Goal: Task Accomplishment & Management: Manage account settings

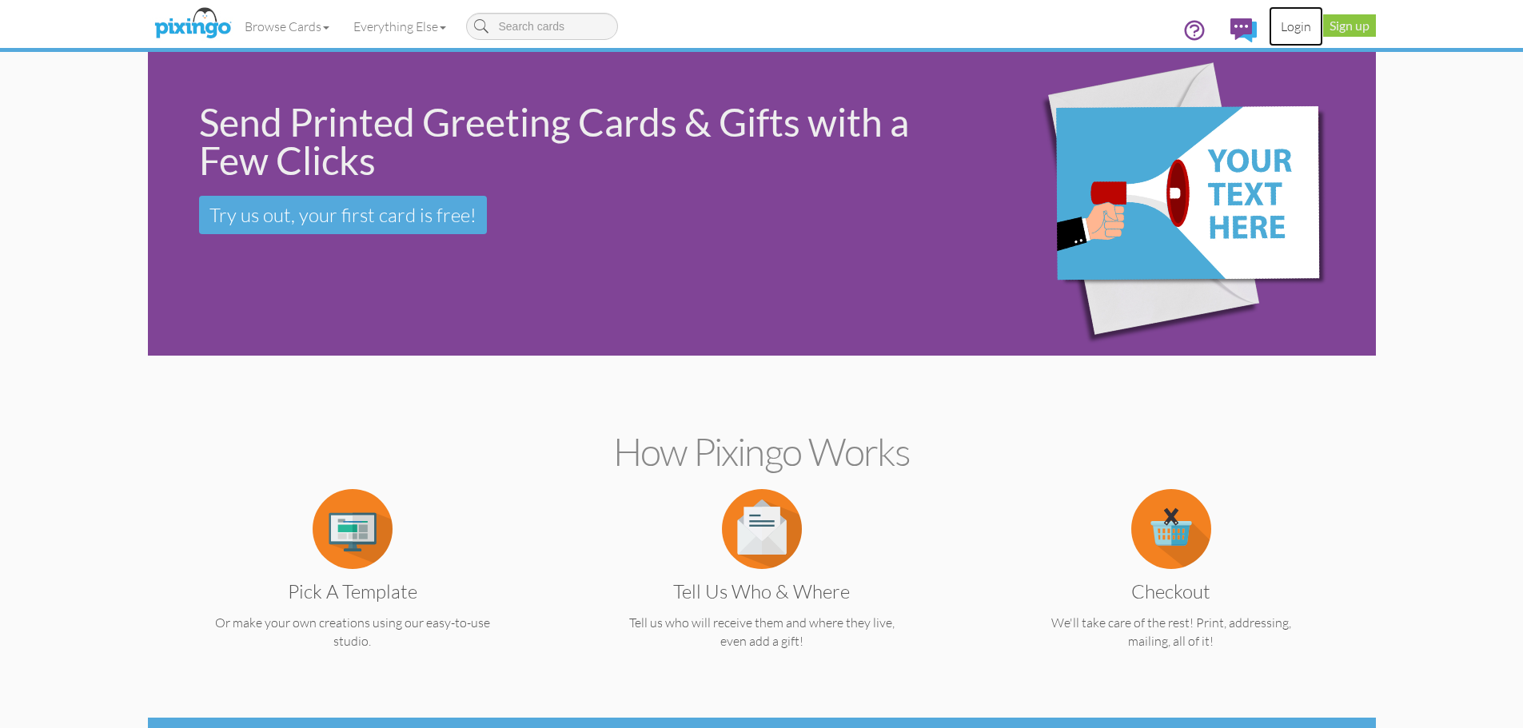
click at [1275, 26] on link "Login" at bounding box center [1296, 26] width 54 height 40
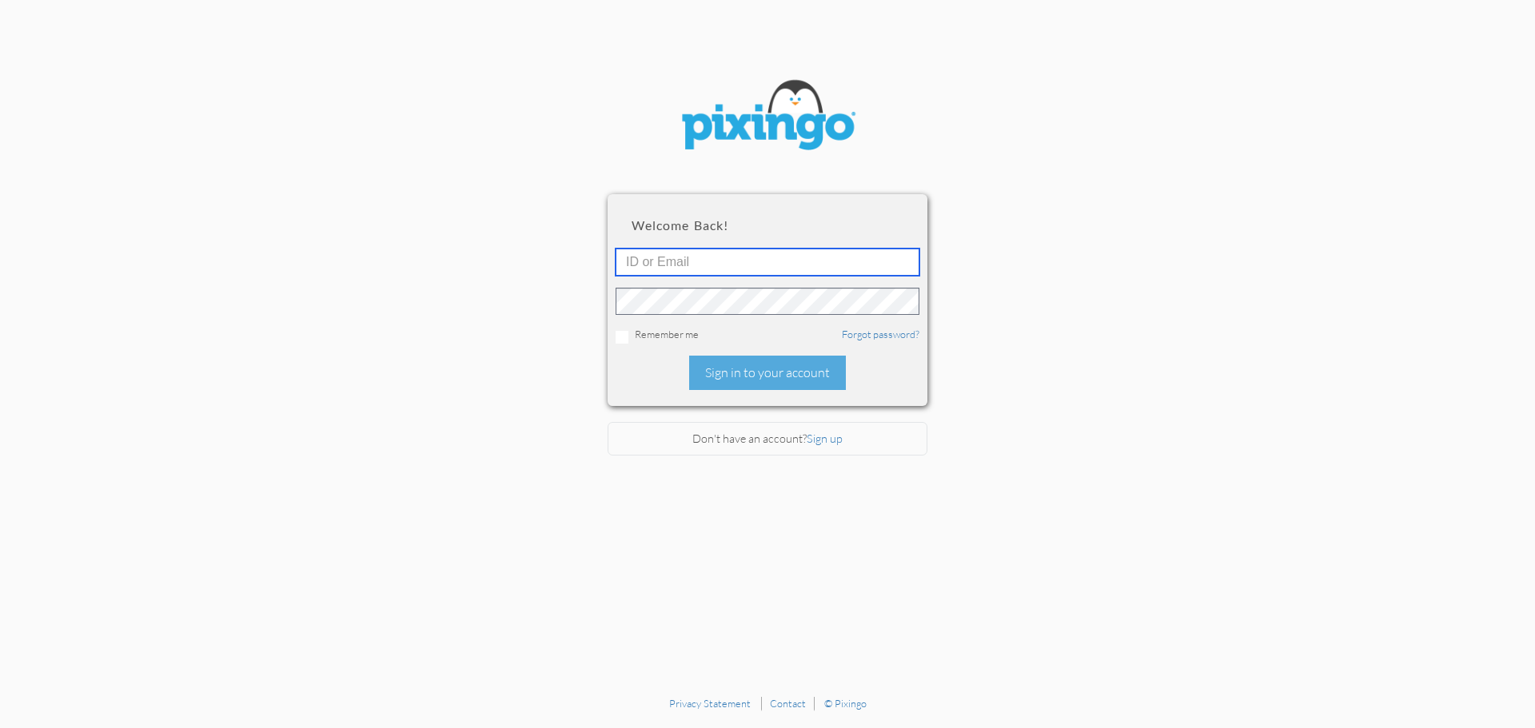
type input "[PERSON_NAME][EMAIL_ADDRESS][DOMAIN_NAME]"
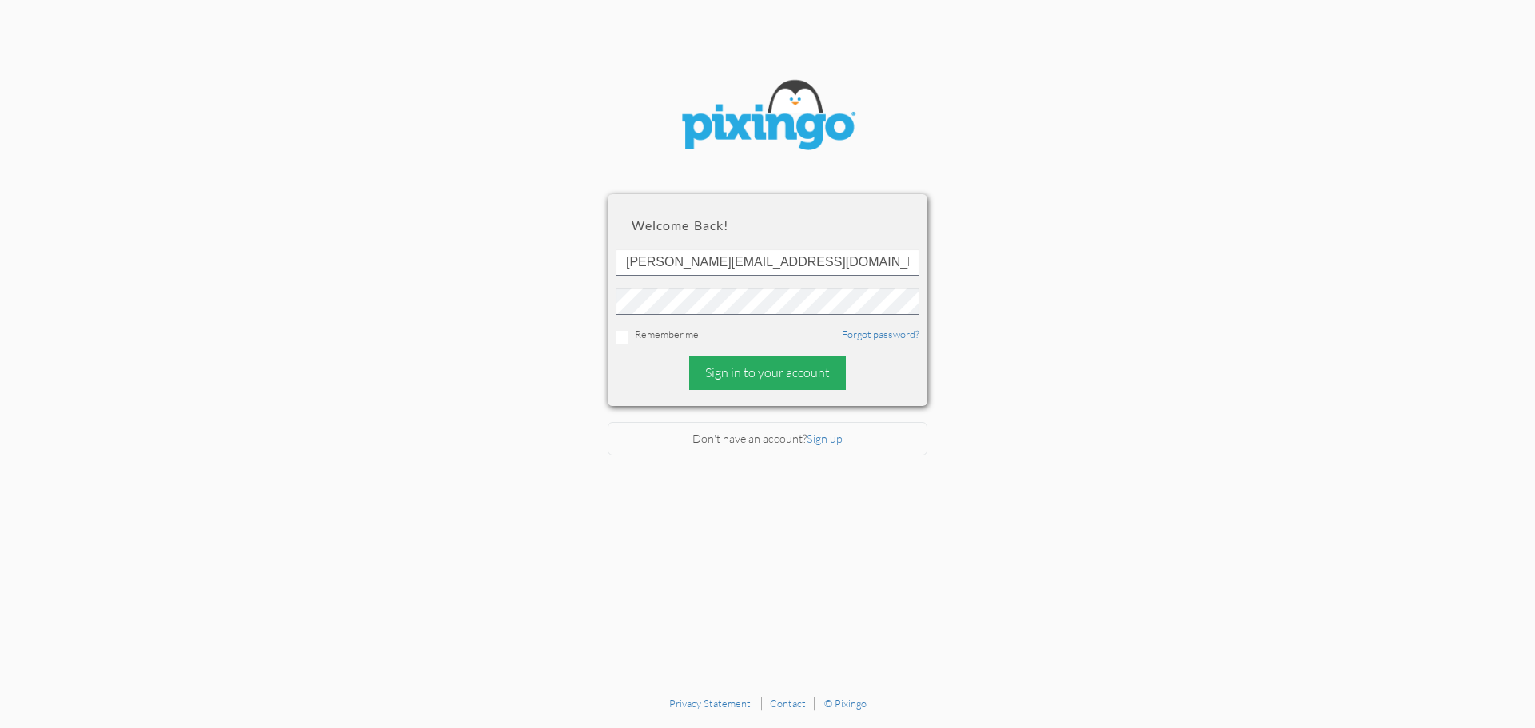
click at [741, 384] on div "Sign in to your account" at bounding box center [767, 373] width 157 height 34
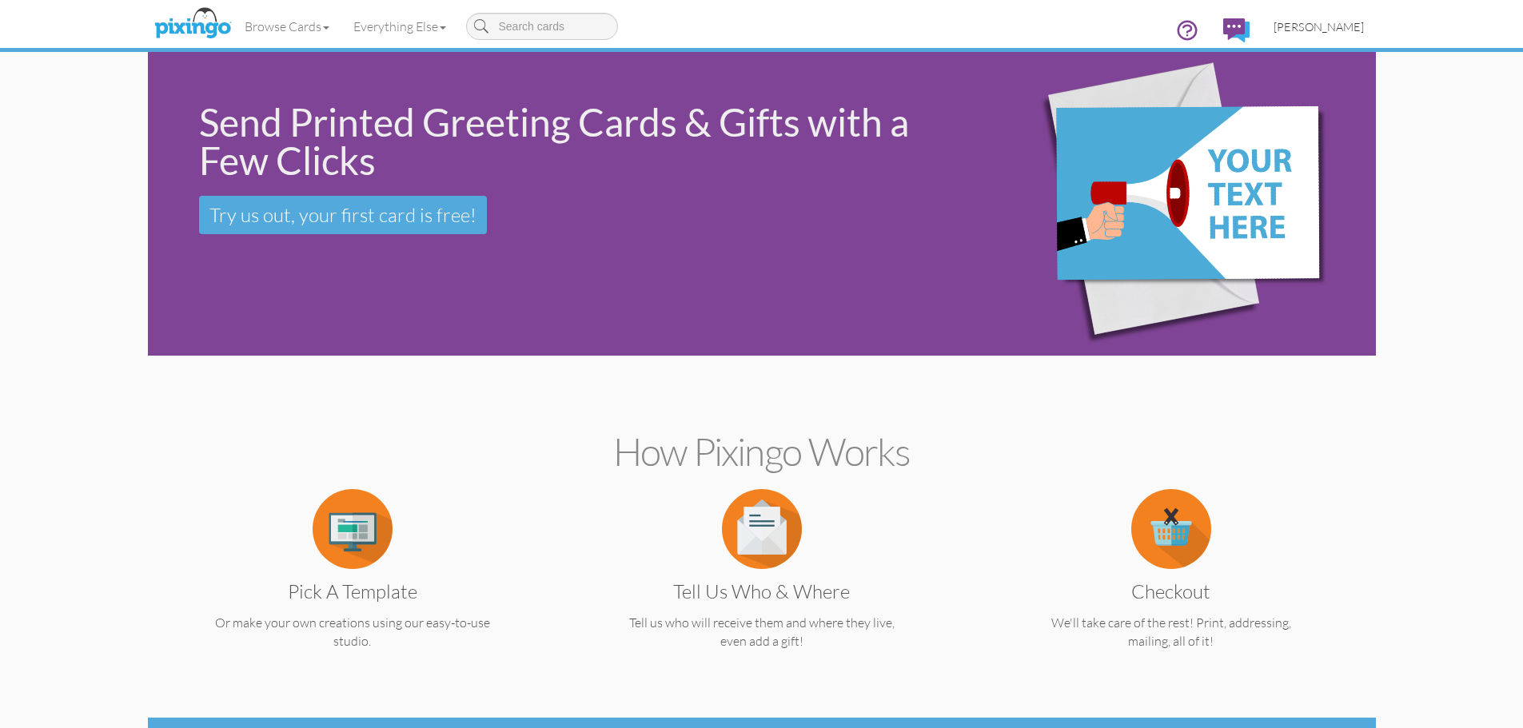
click at [1324, 35] on link "[PERSON_NAME]" at bounding box center [1319, 26] width 114 height 41
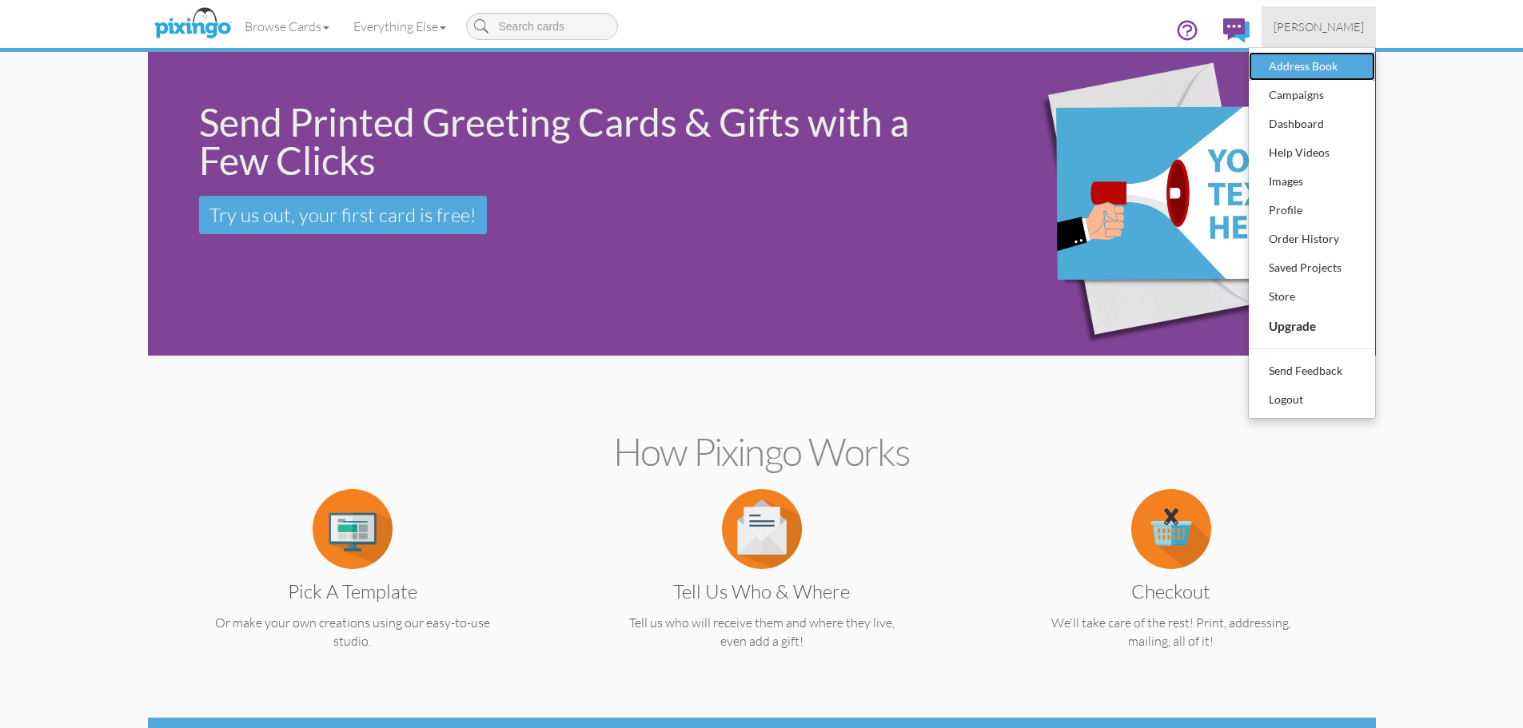
click at [1311, 60] on div "Address Book" at bounding box center [1312, 66] width 94 height 24
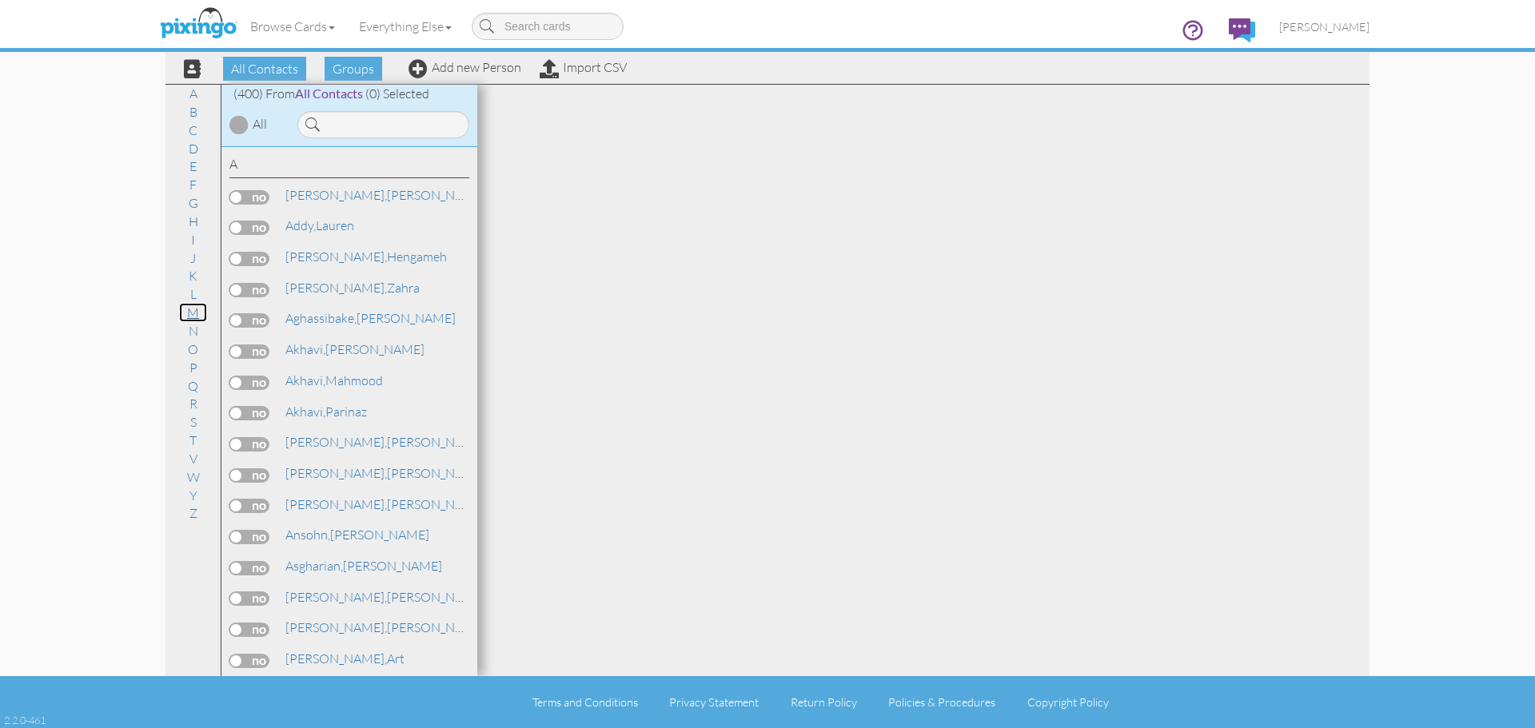
click at [194, 307] on link "M" at bounding box center [193, 312] width 28 height 19
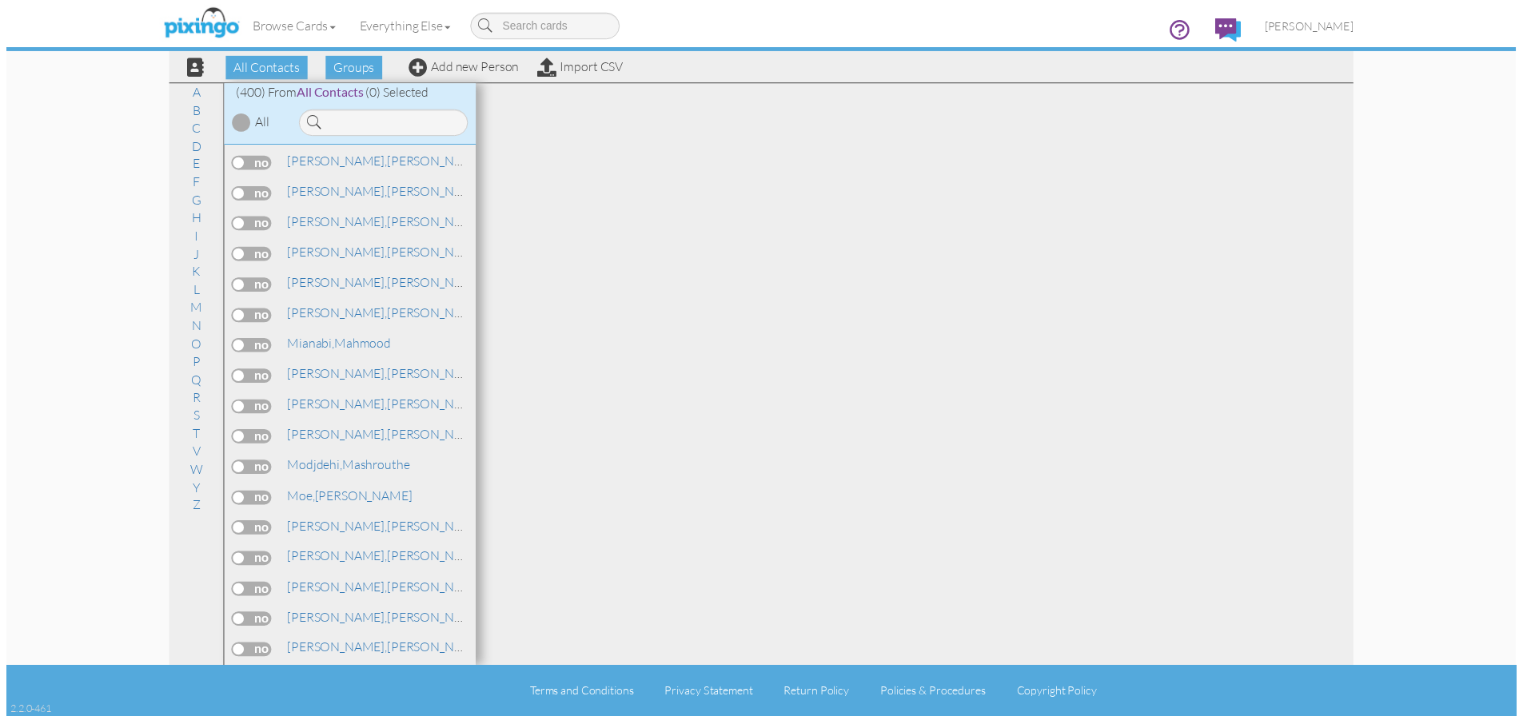
scroll to position [8063, 0]
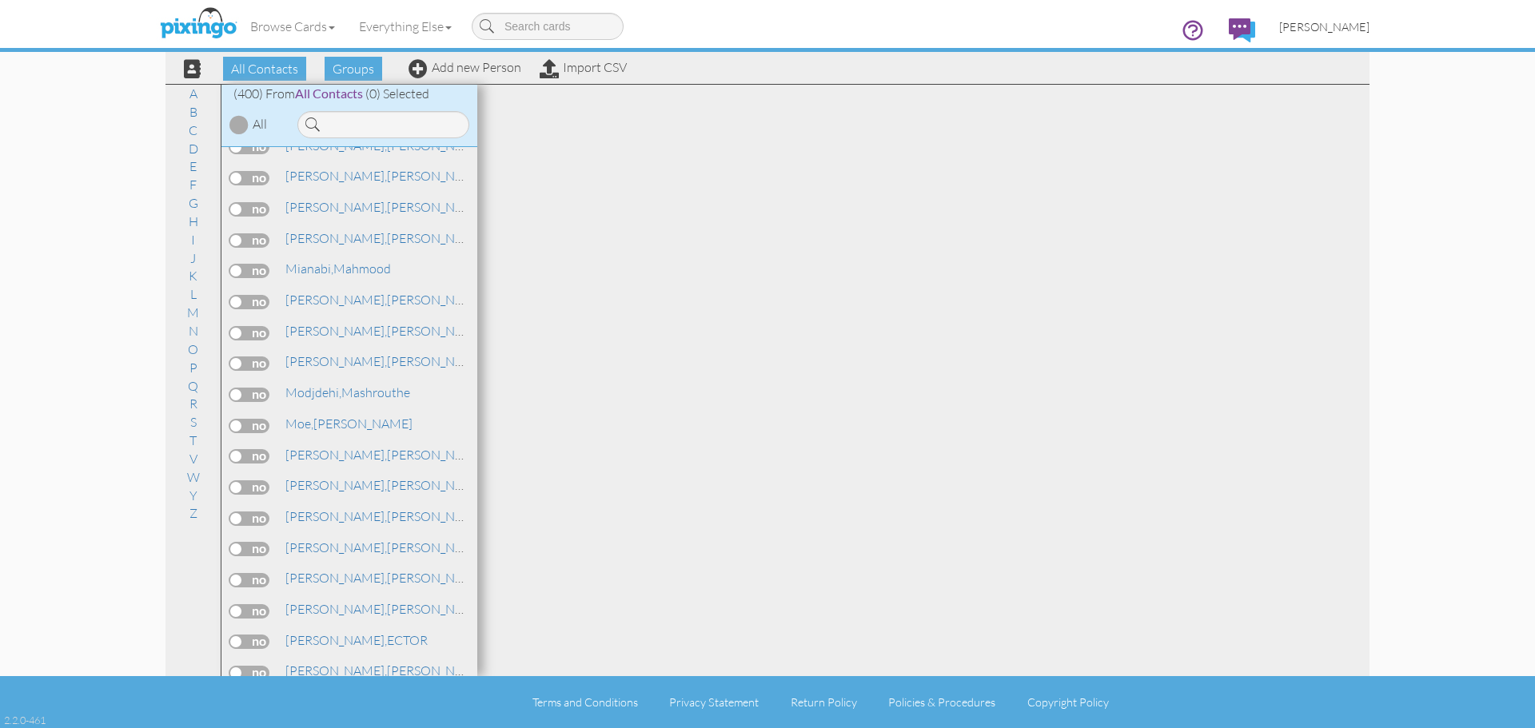
click at [1326, 24] on span "[PERSON_NAME]" at bounding box center [1324, 27] width 90 height 14
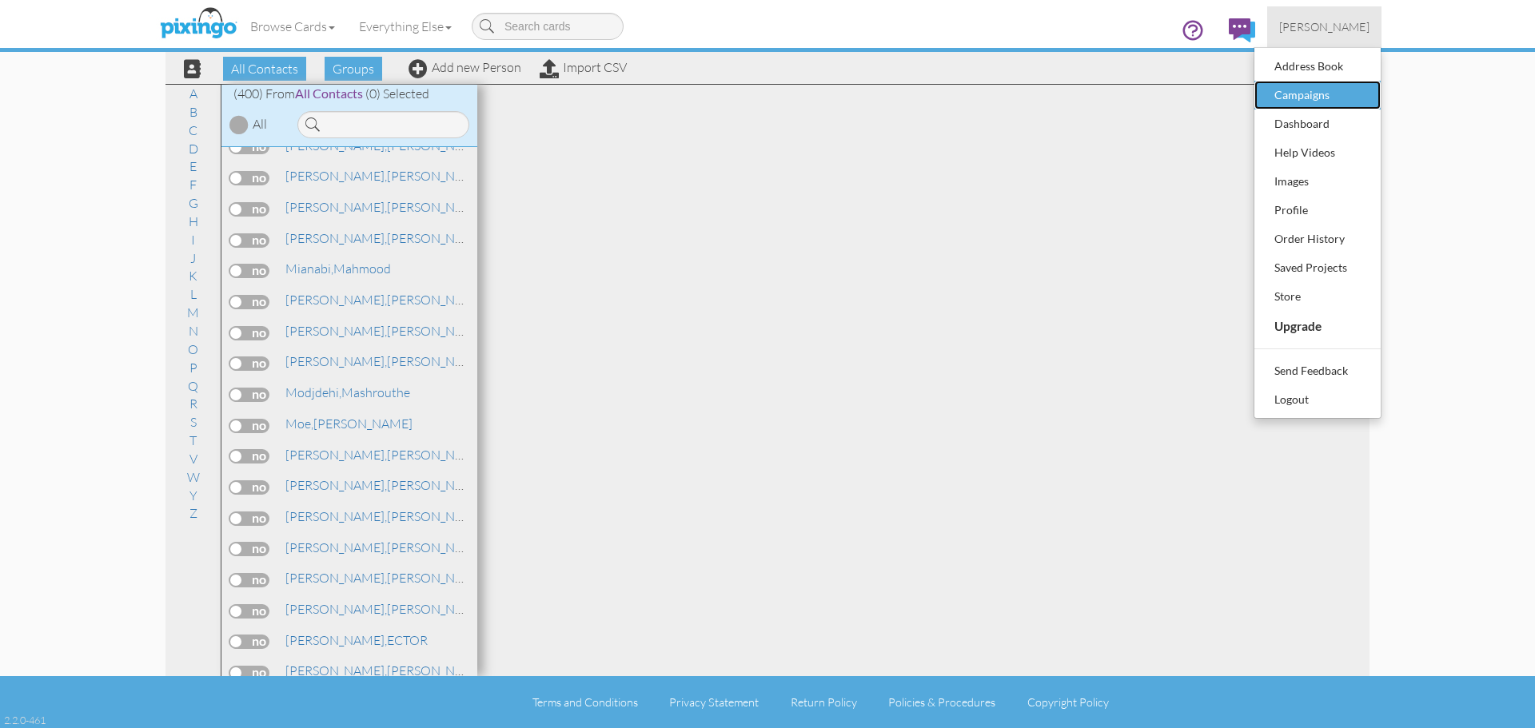
click at [1308, 95] on div "Campaigns" at bounding box center [1318, 95] width 94 height 24
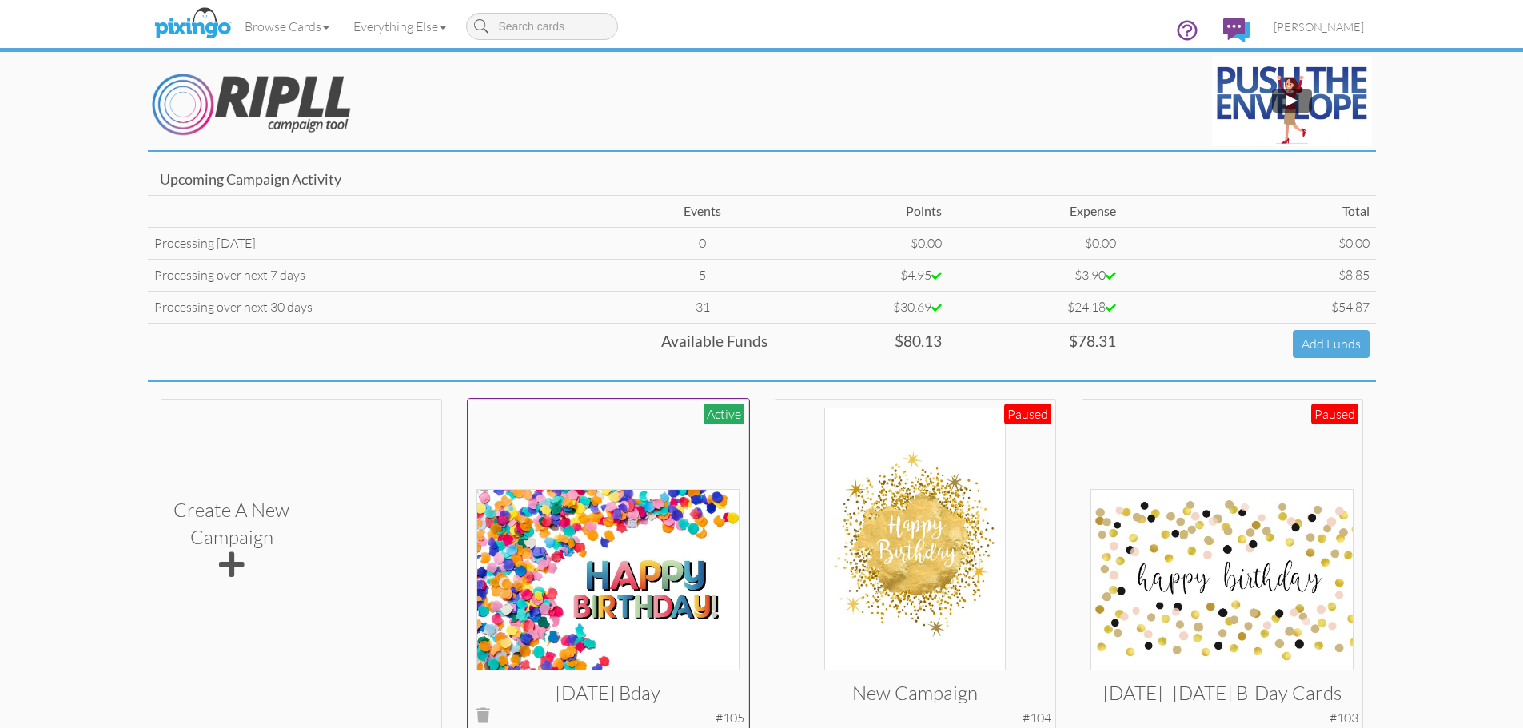
click at [639, 556] on img at bounding box center [608, 580] width 263 height 182
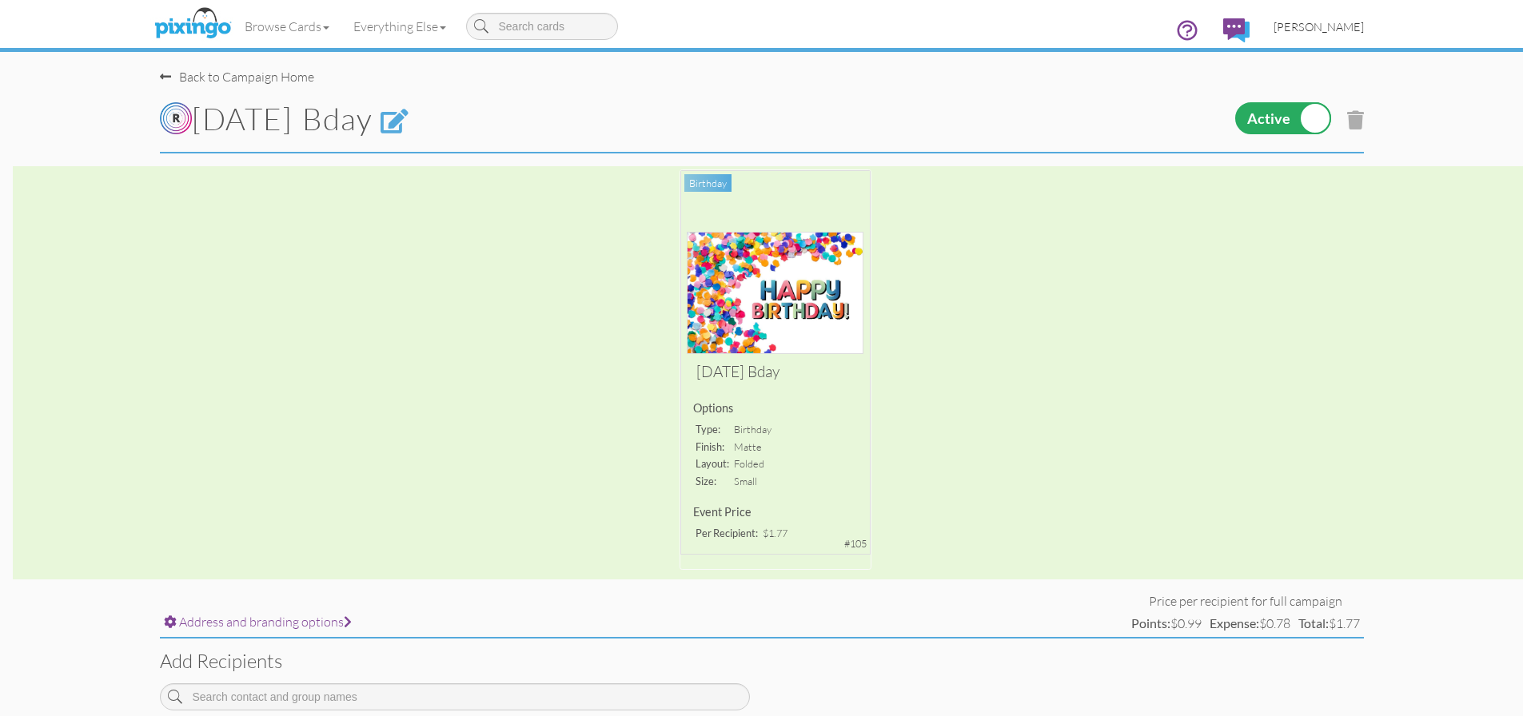
click at [1335, 25] on span "[PERSON_NAME]" at bounding box center [1319, 27] width 90 height 14
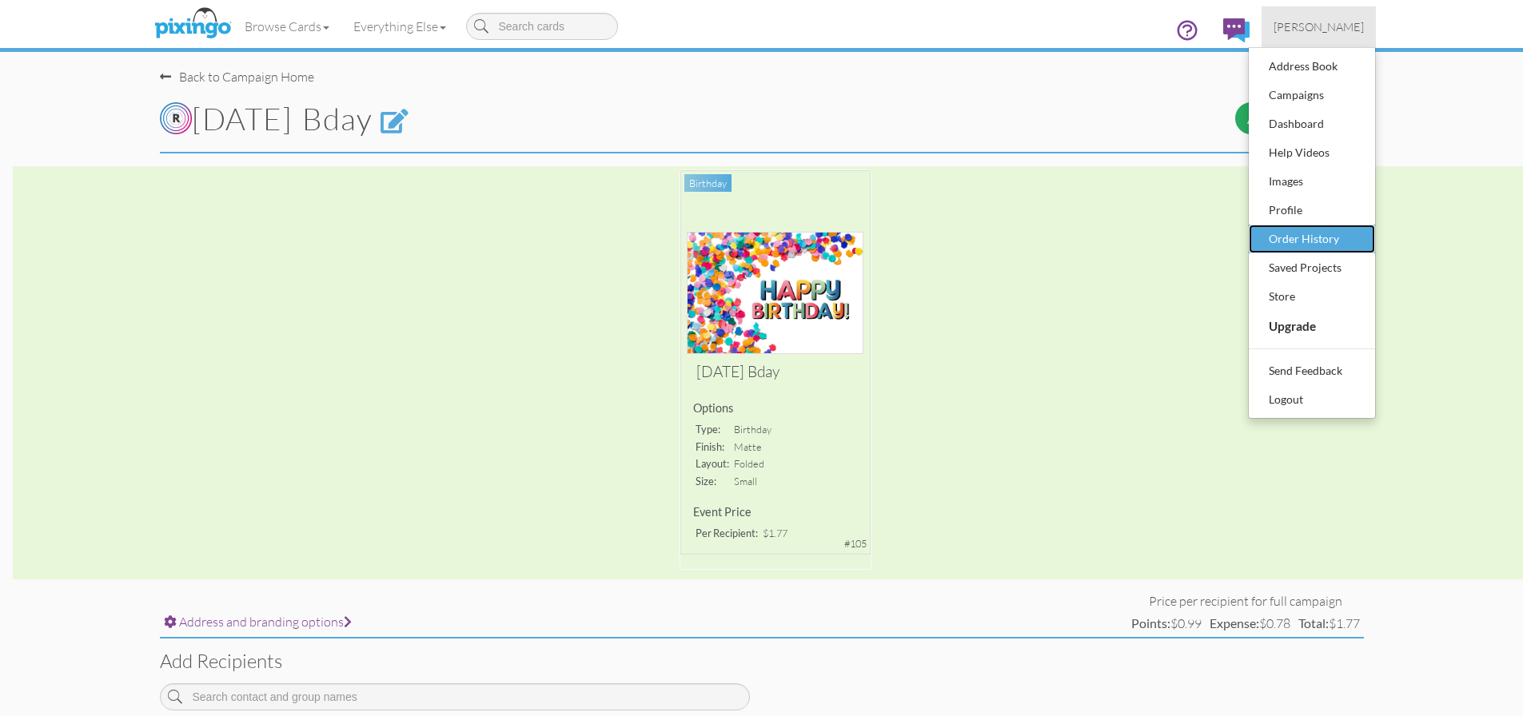
click at [1301, 237] on div "Order History" at bounding box center [1312, 239] width 94 height 24
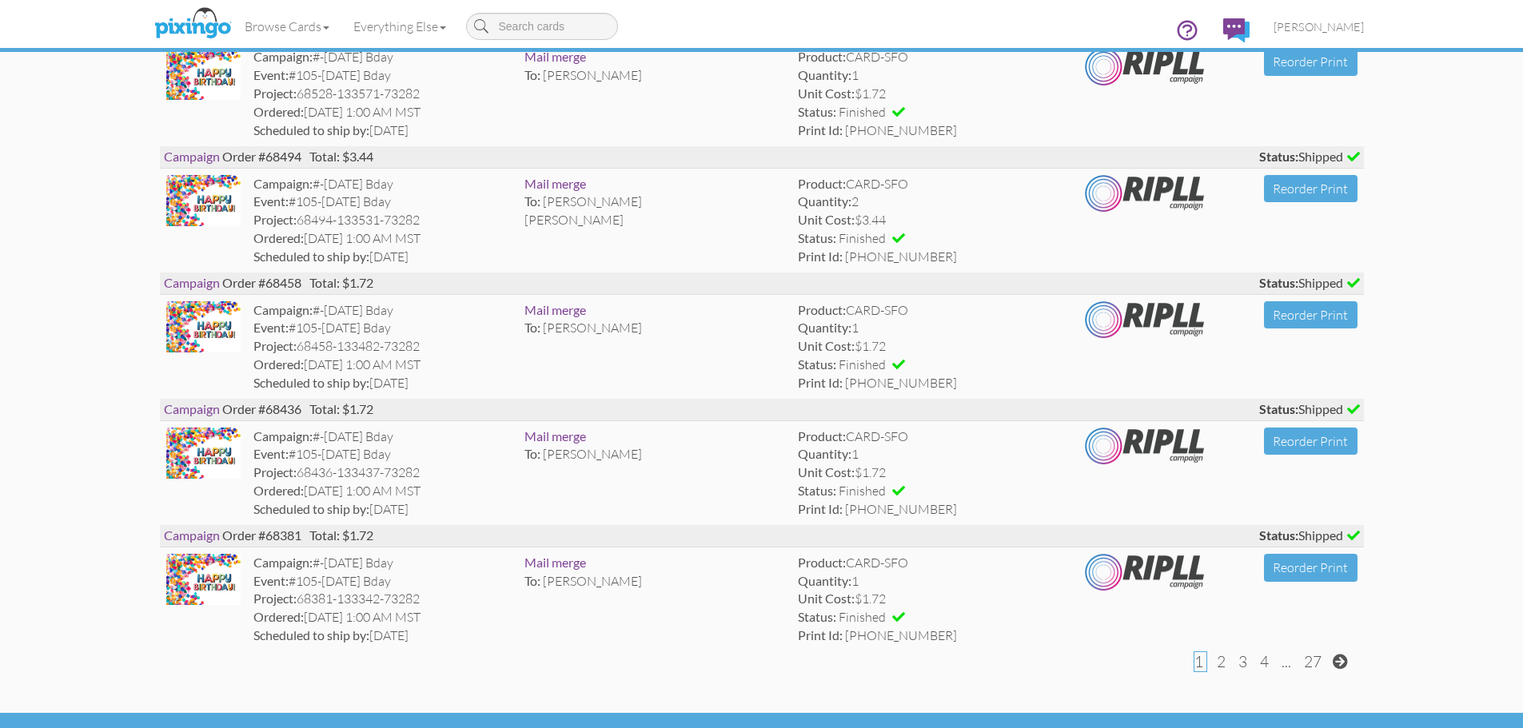
scroll to position [2755, 0]
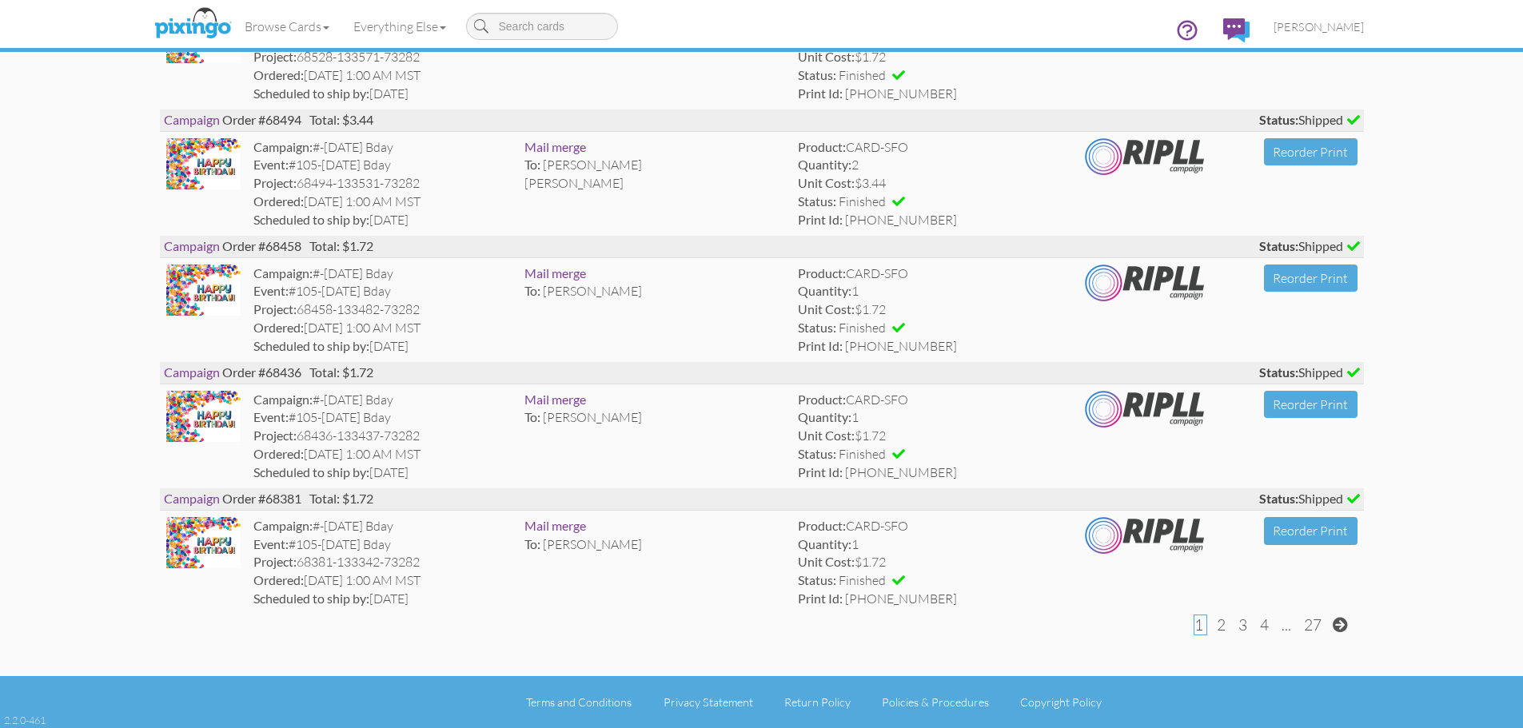
click at [1219, 630] on span "2" at bounding box center [1221, 625] width 9 height 19
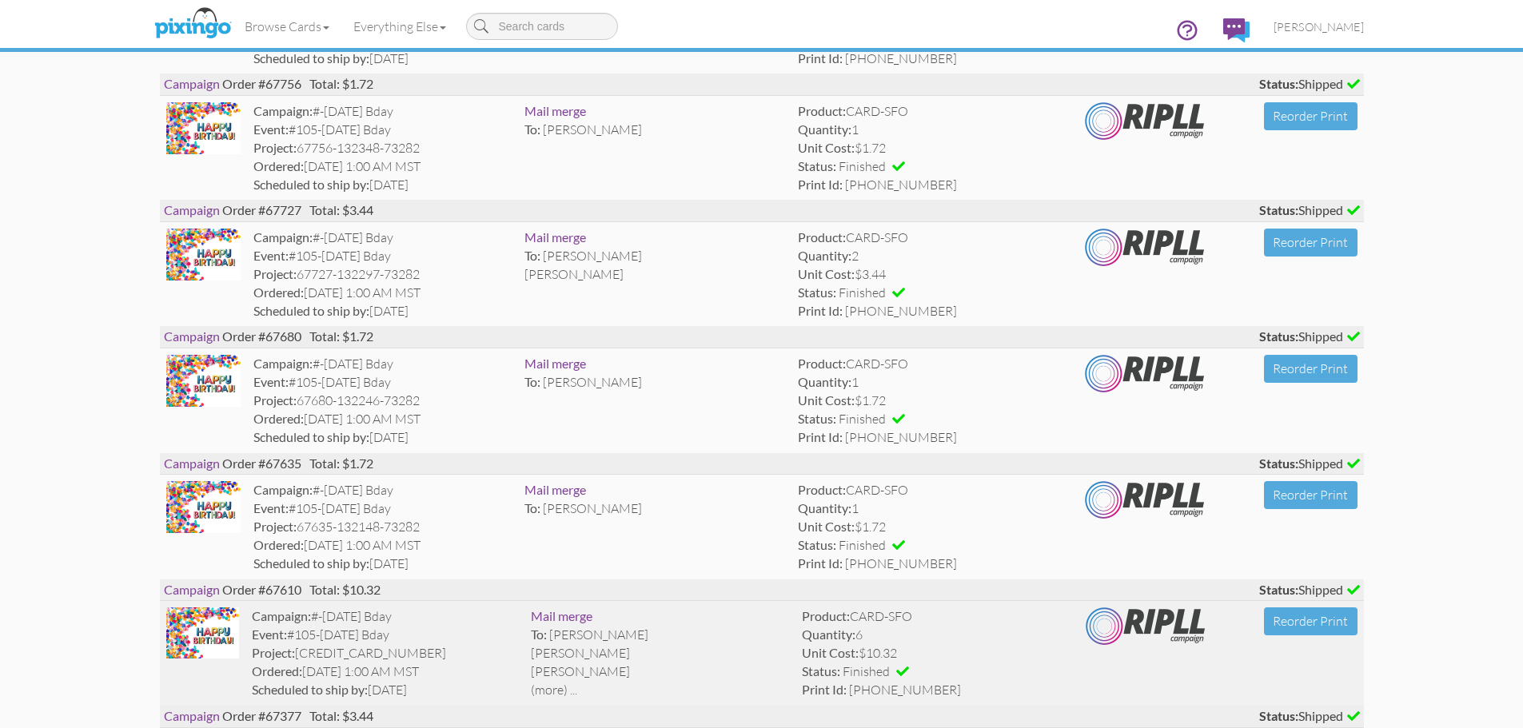
scroll to position [2239, 0]
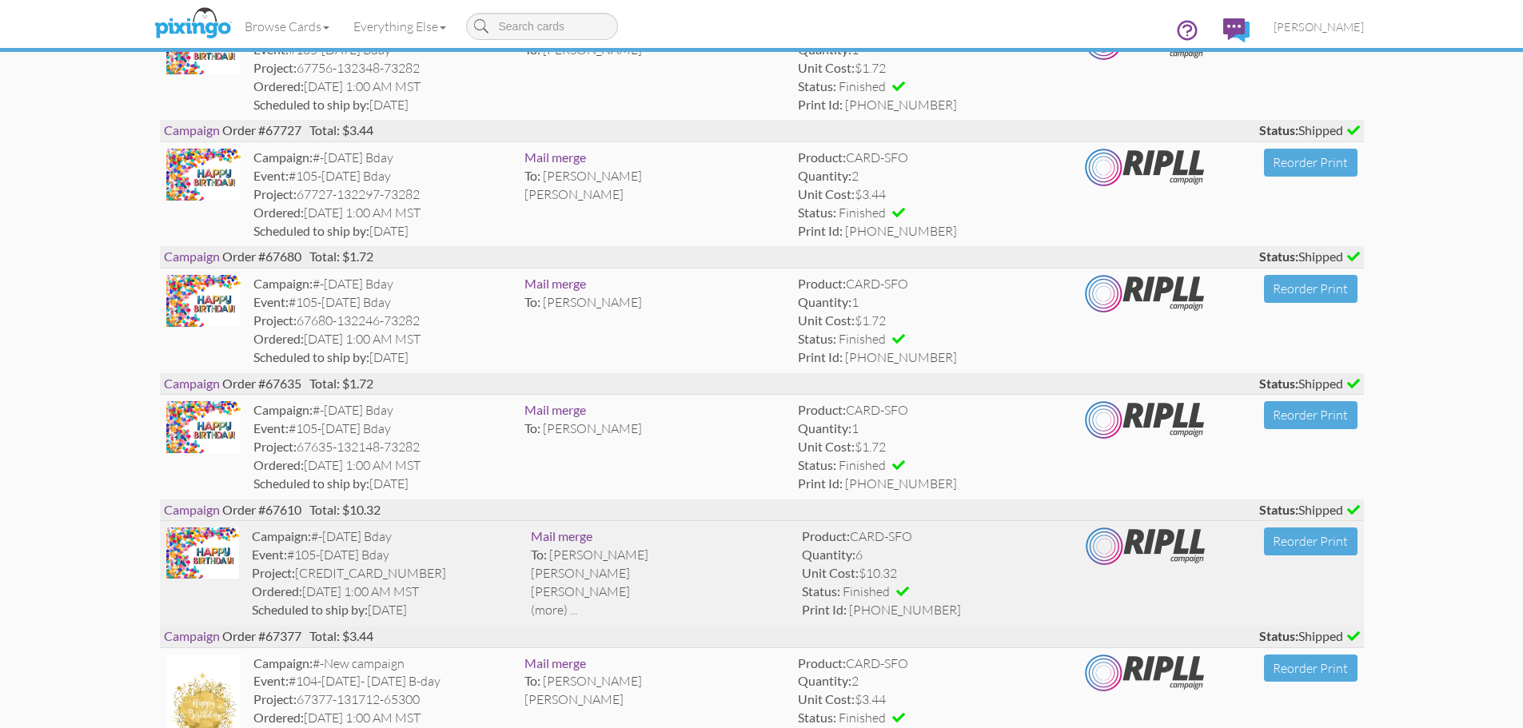
click at [547, 609] on div "(more) ..." at bounding box center [660, 610] width 258 height 18
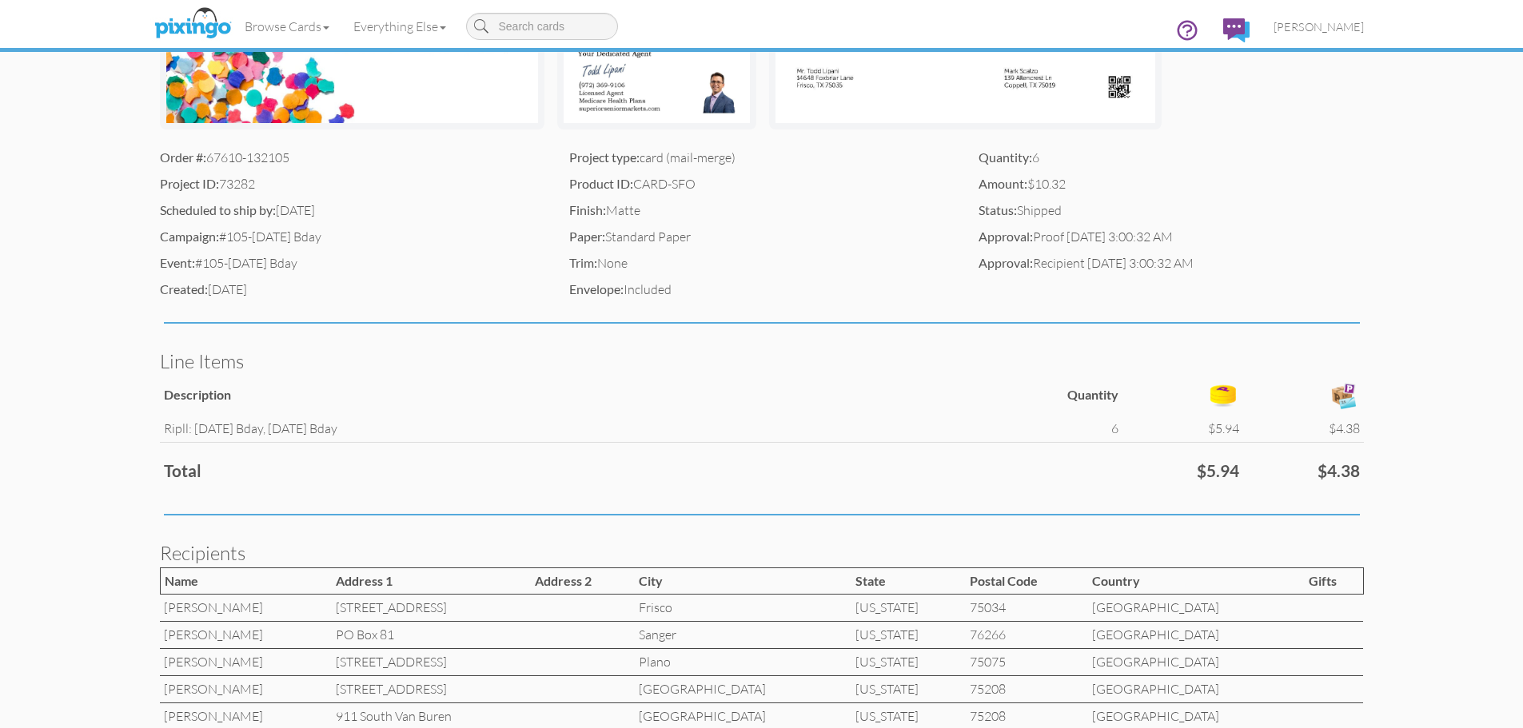
scroll to position [521, 0]
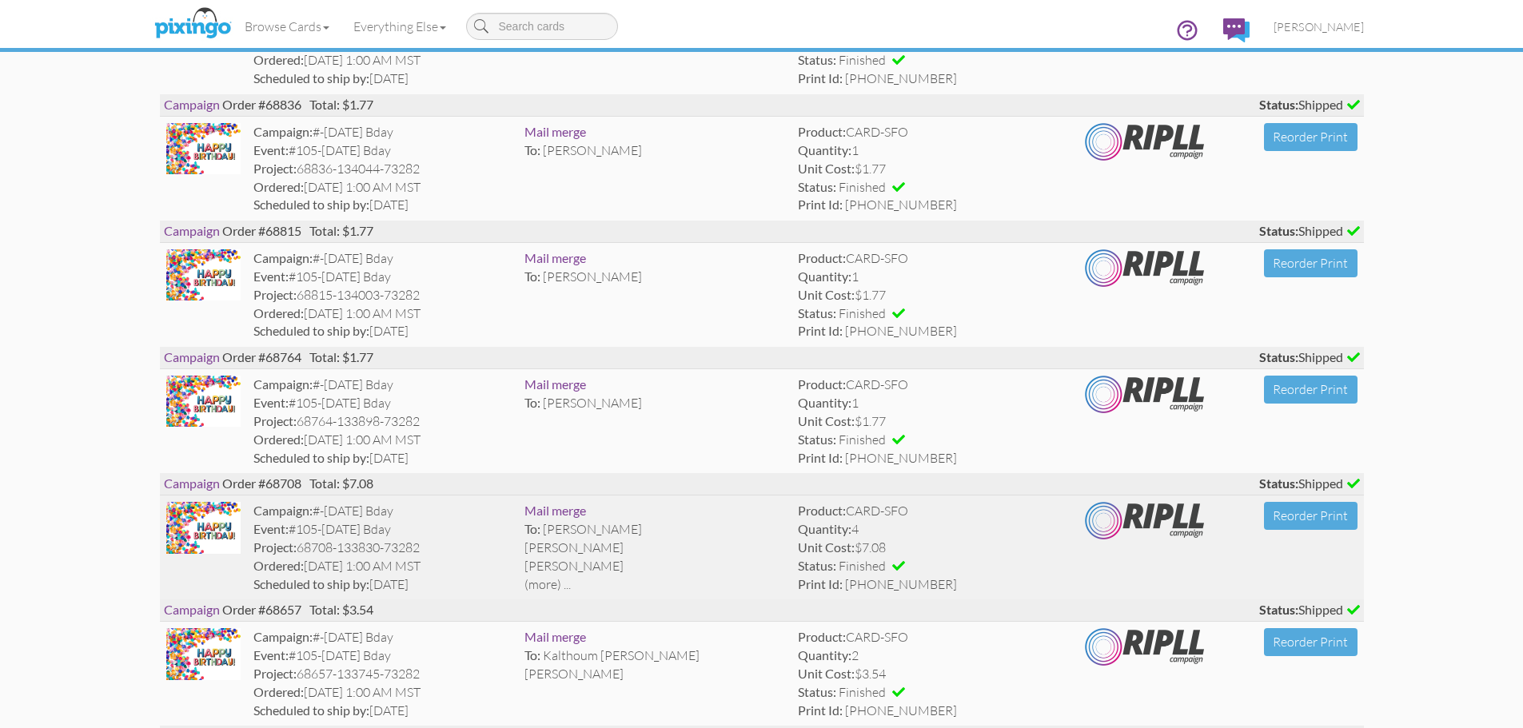
scroll to position [1839, 0]
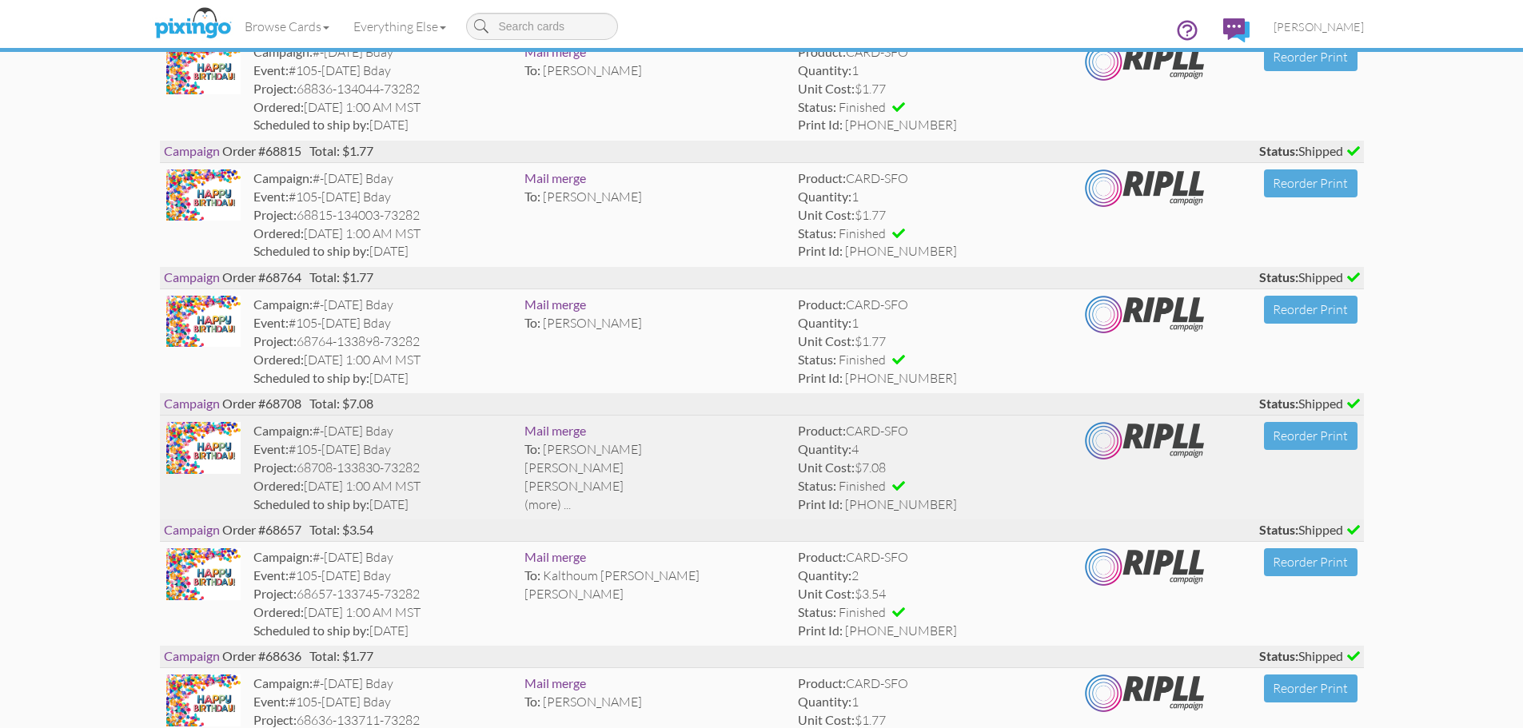
click at [543, 504] on div "(more) ..." at bounding box center [655, 505] width 261 height 18
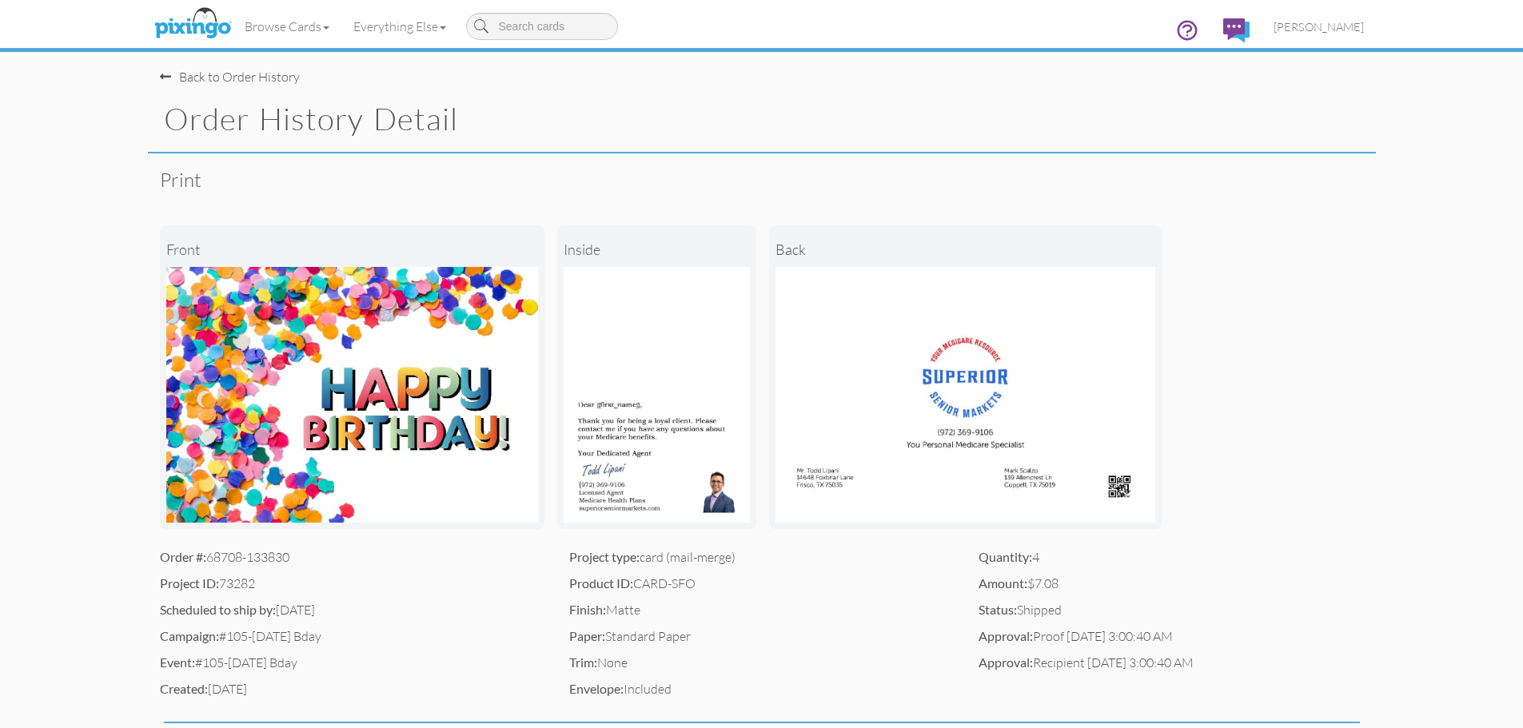
click at [174, 78] on div "Back to Order History" at bounding box center [230, 77] width 140 height 18
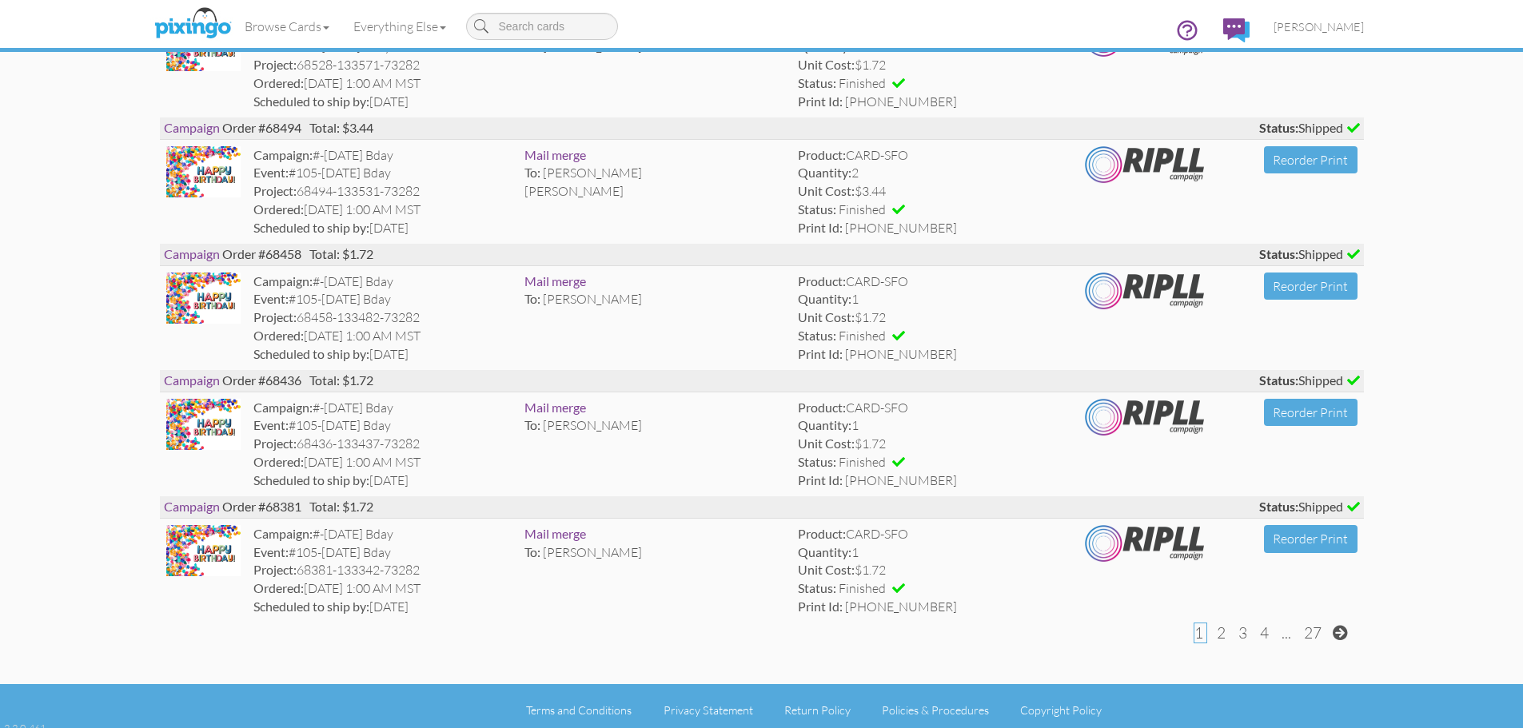
scroll to position [2755, 0]
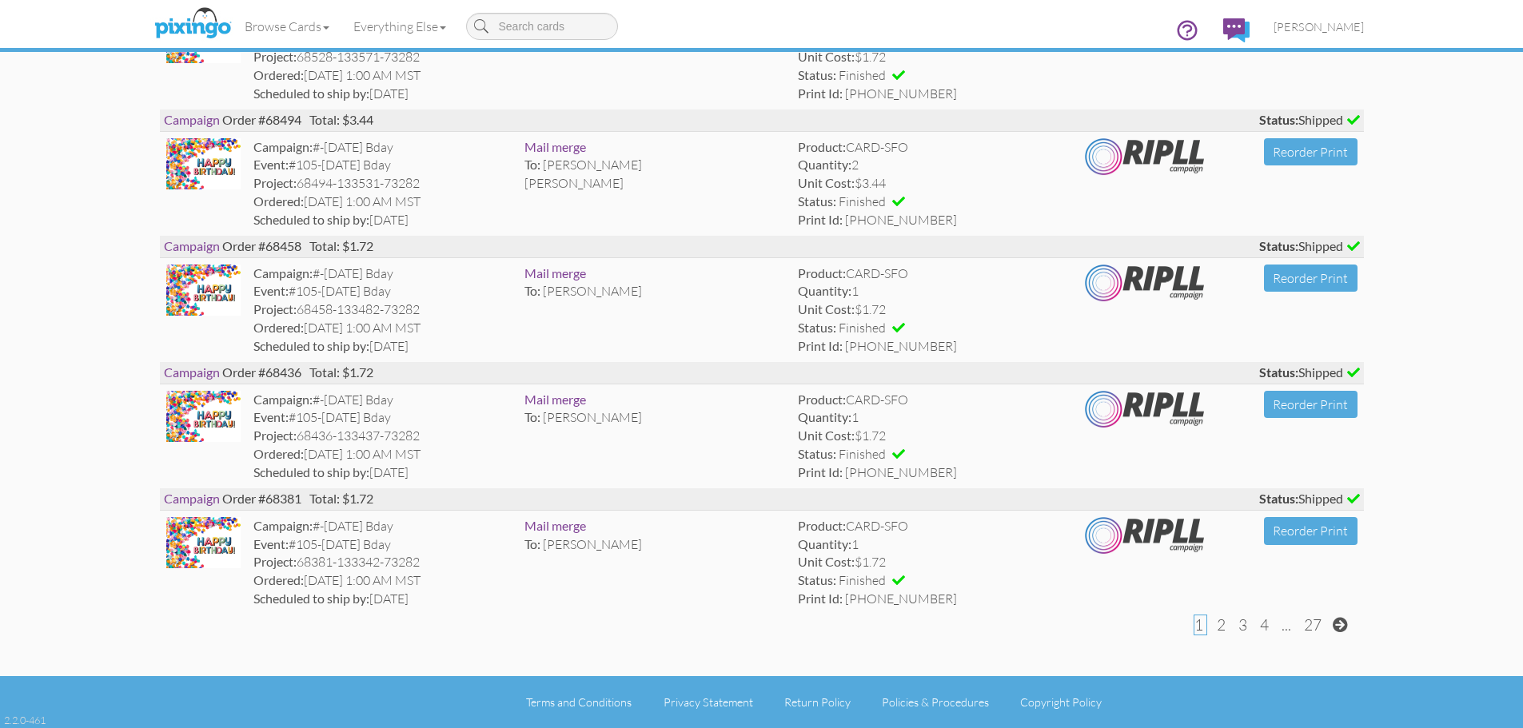
click at [1221, 632] on span "2" at bounding box center [1221, 625] width 9 height 19
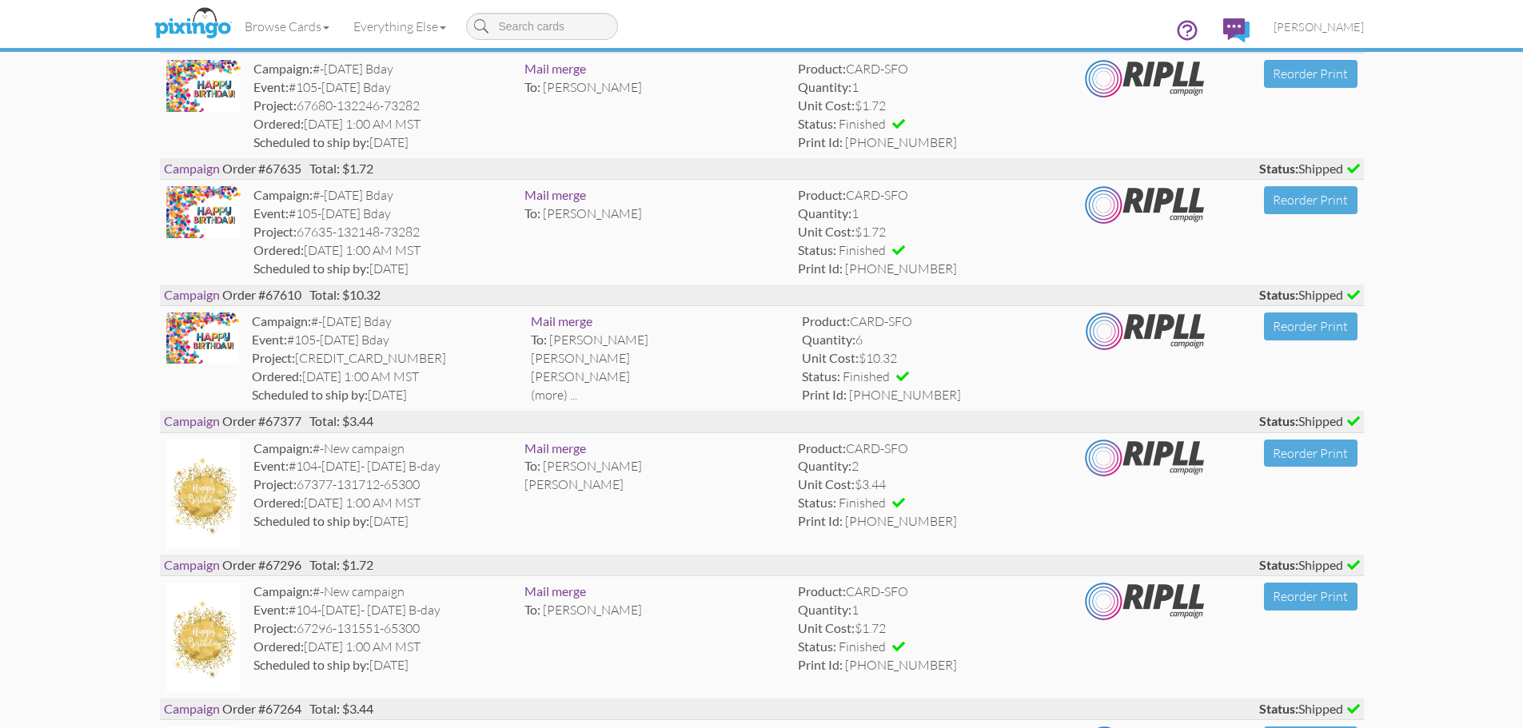
scroll to position [2837, 0]
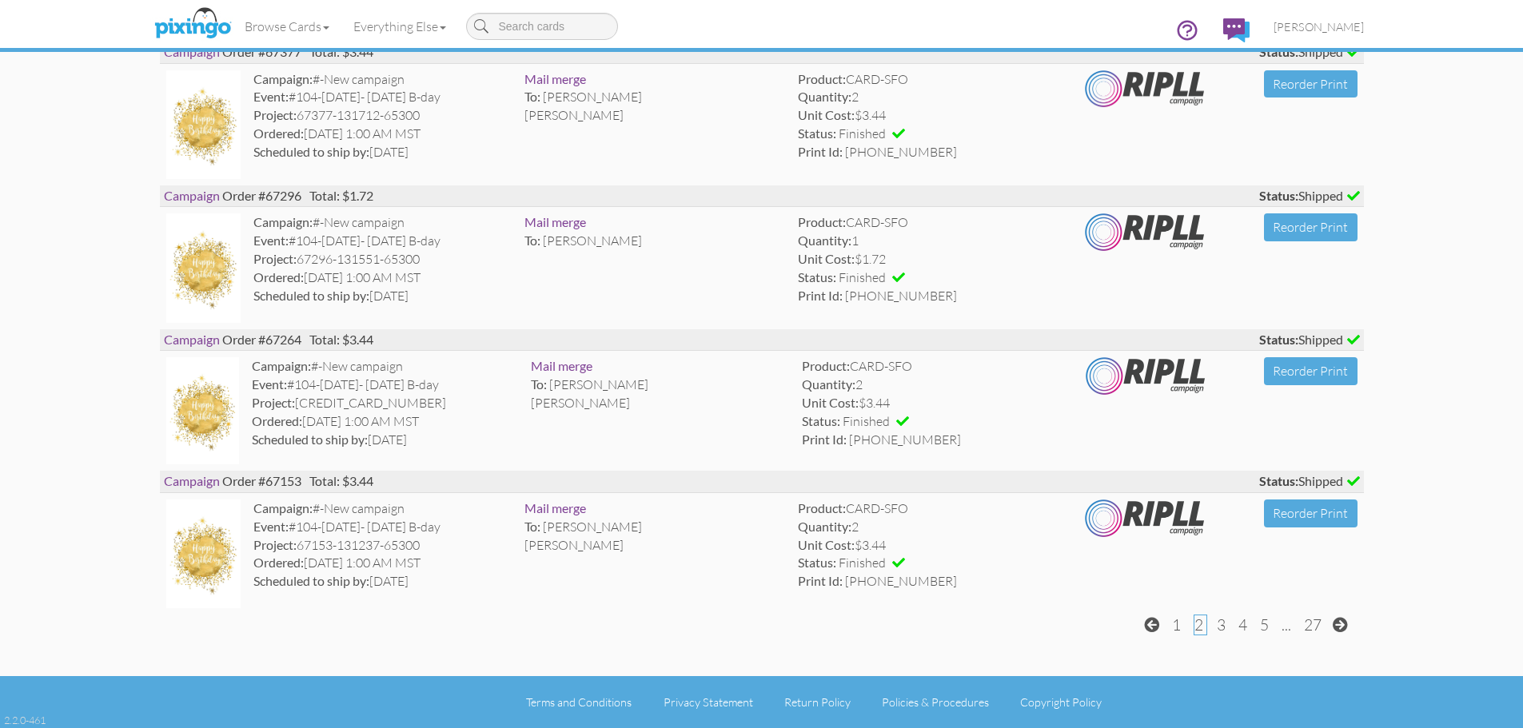
click at [1223, 625] on span "3" at bounding box center [1221, 625] width 9 height 19
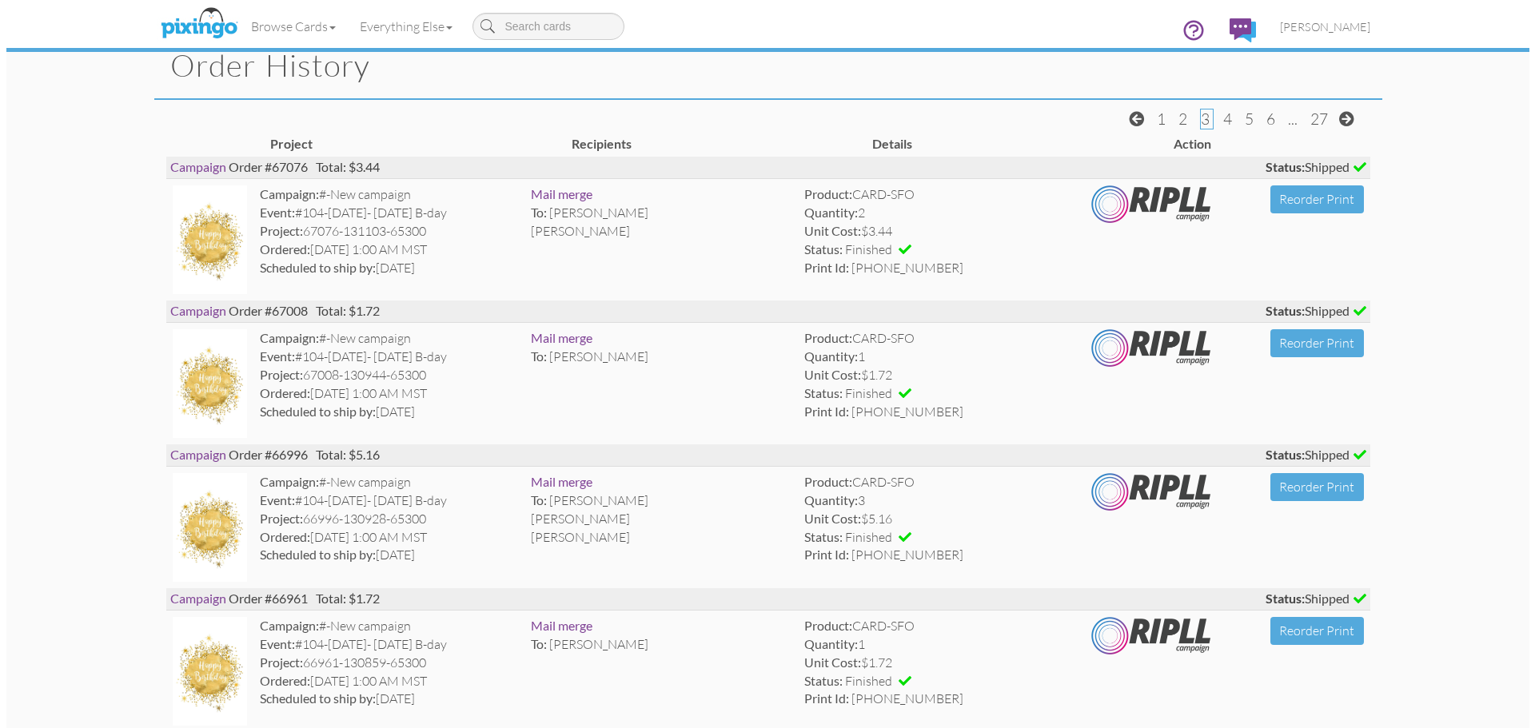
scroll to position [0, 0]
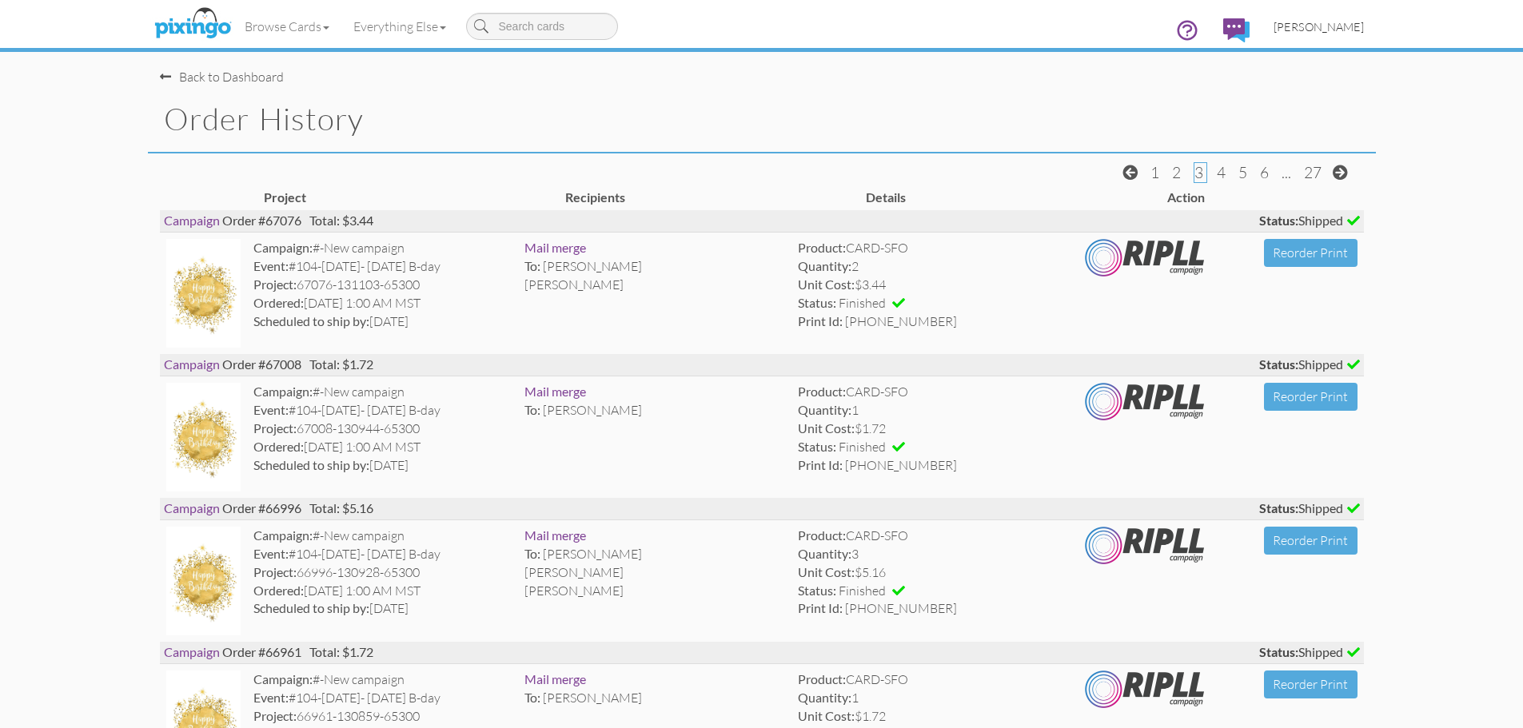
click at [1325, 30] on span "[PERSON_NAME]" at bounding box center [1319, 27] width 90 height 14
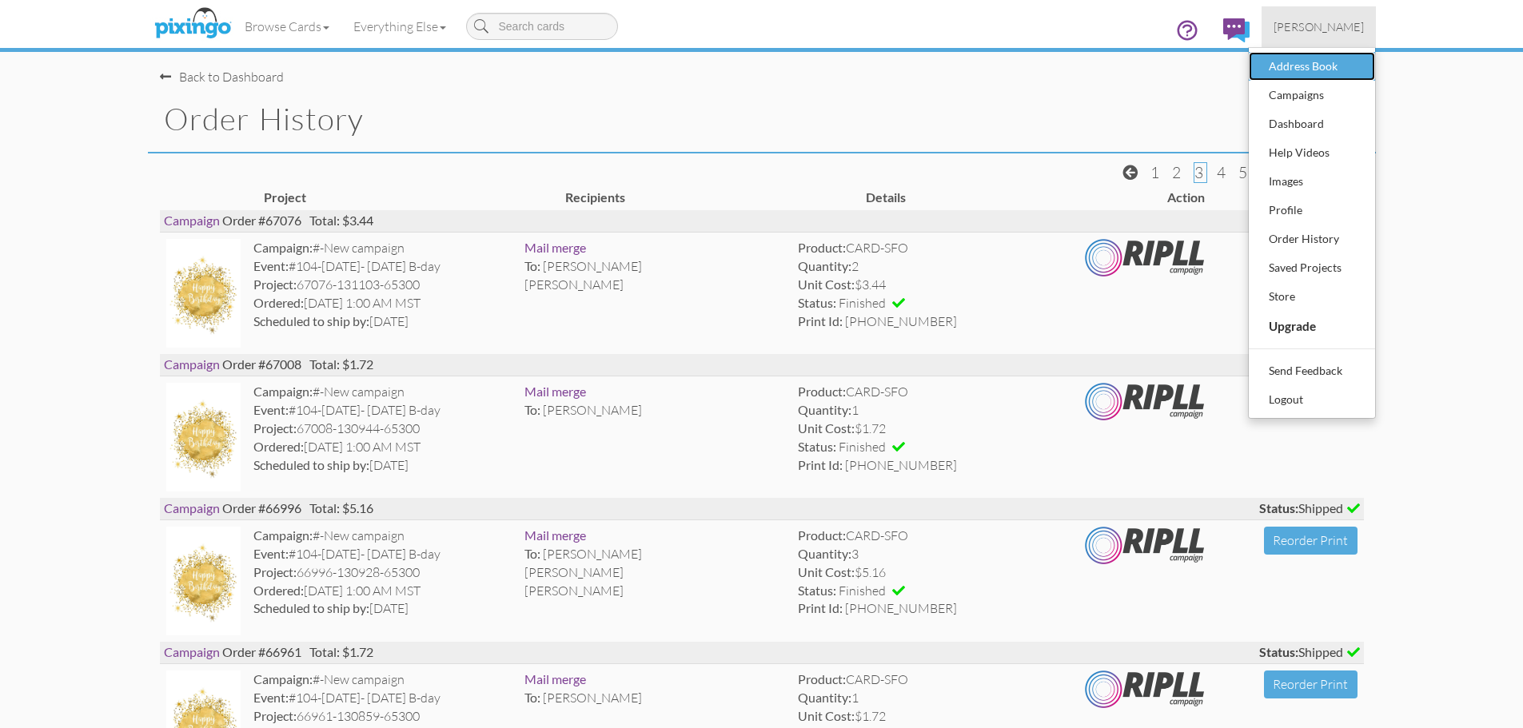
click at [1299, 70] on div "Address Book" at bounding box center [1312, 66] width 94 height 24
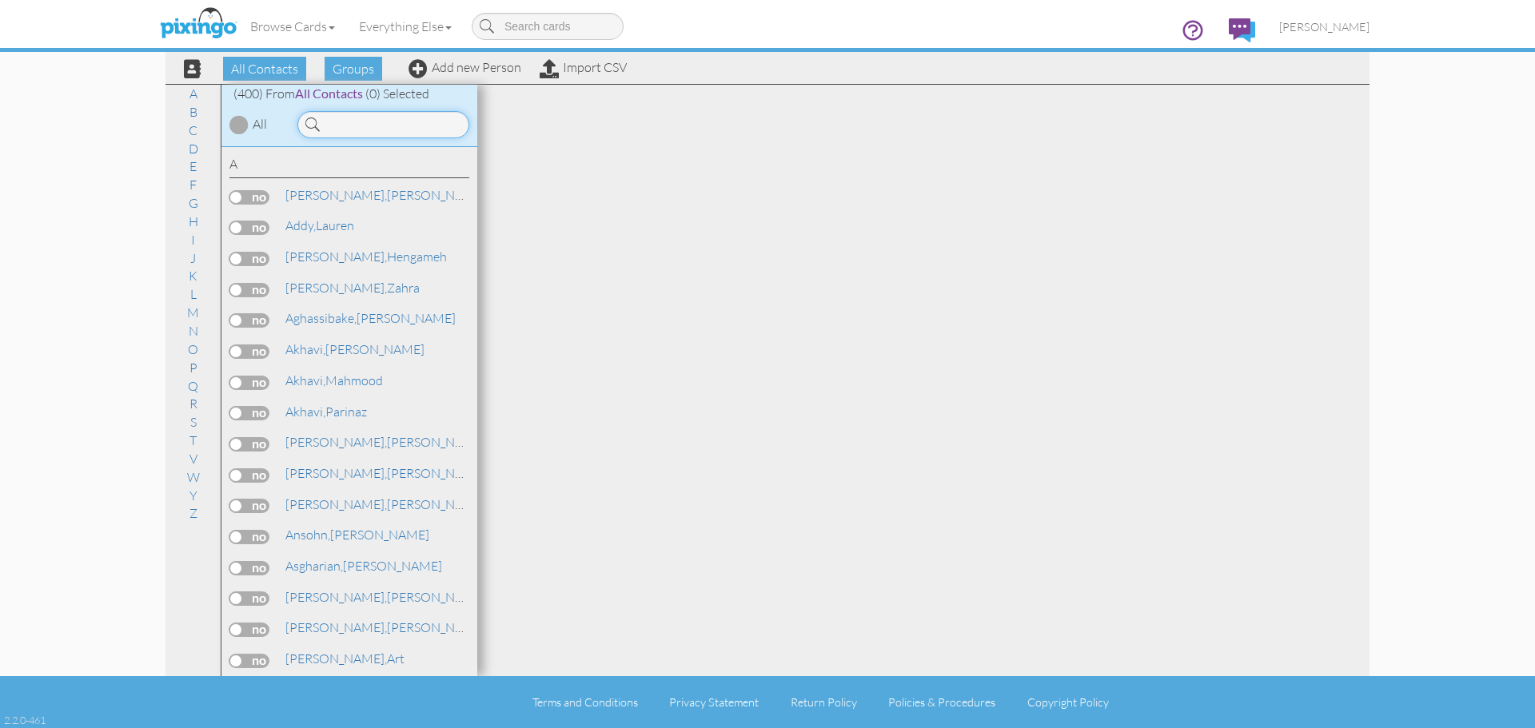
click at [335, 120] on input at bounding box center [383, 124] width 172 height 27
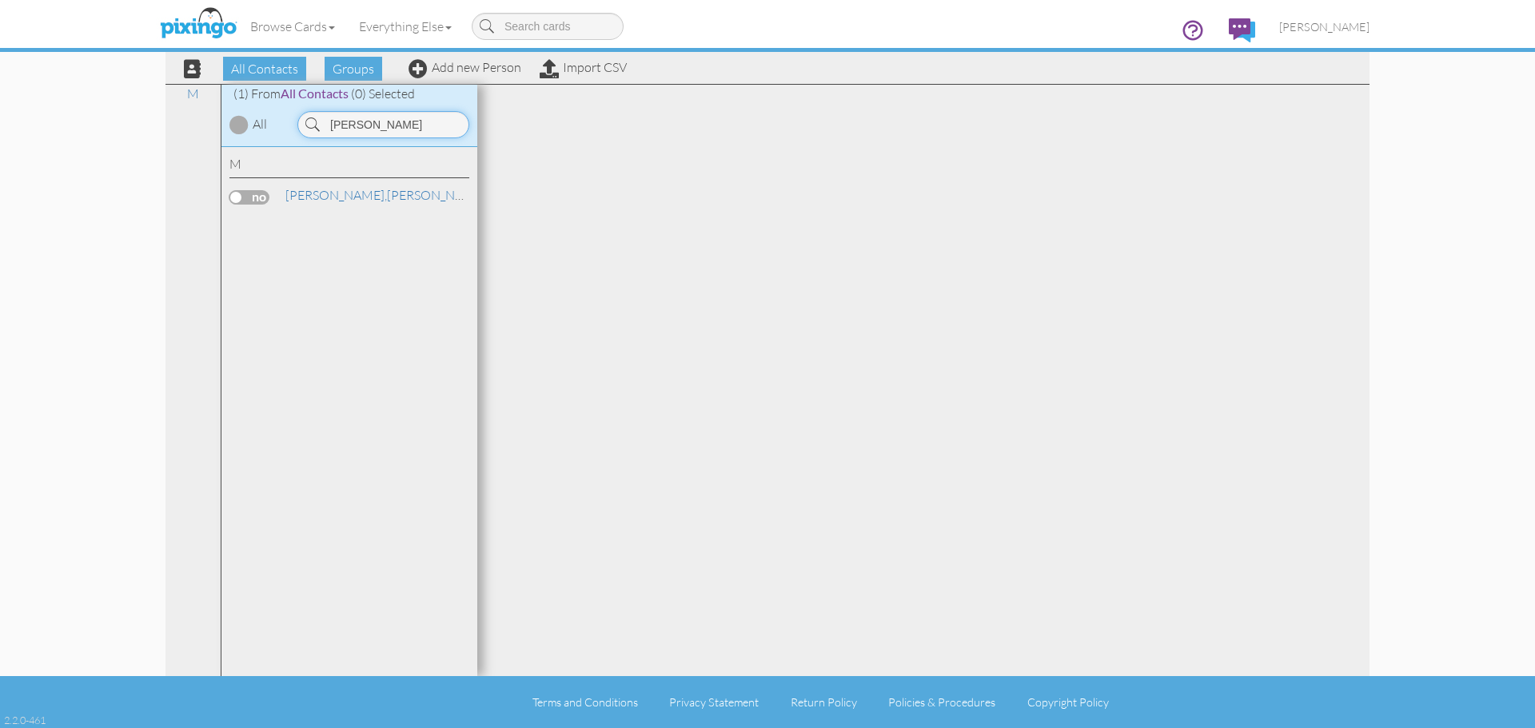
type input "[PERSON_NAME]"
click at [333, 198] on link "[PERSON_NAME]" at bounding box center [386, 195] width 204 height 19
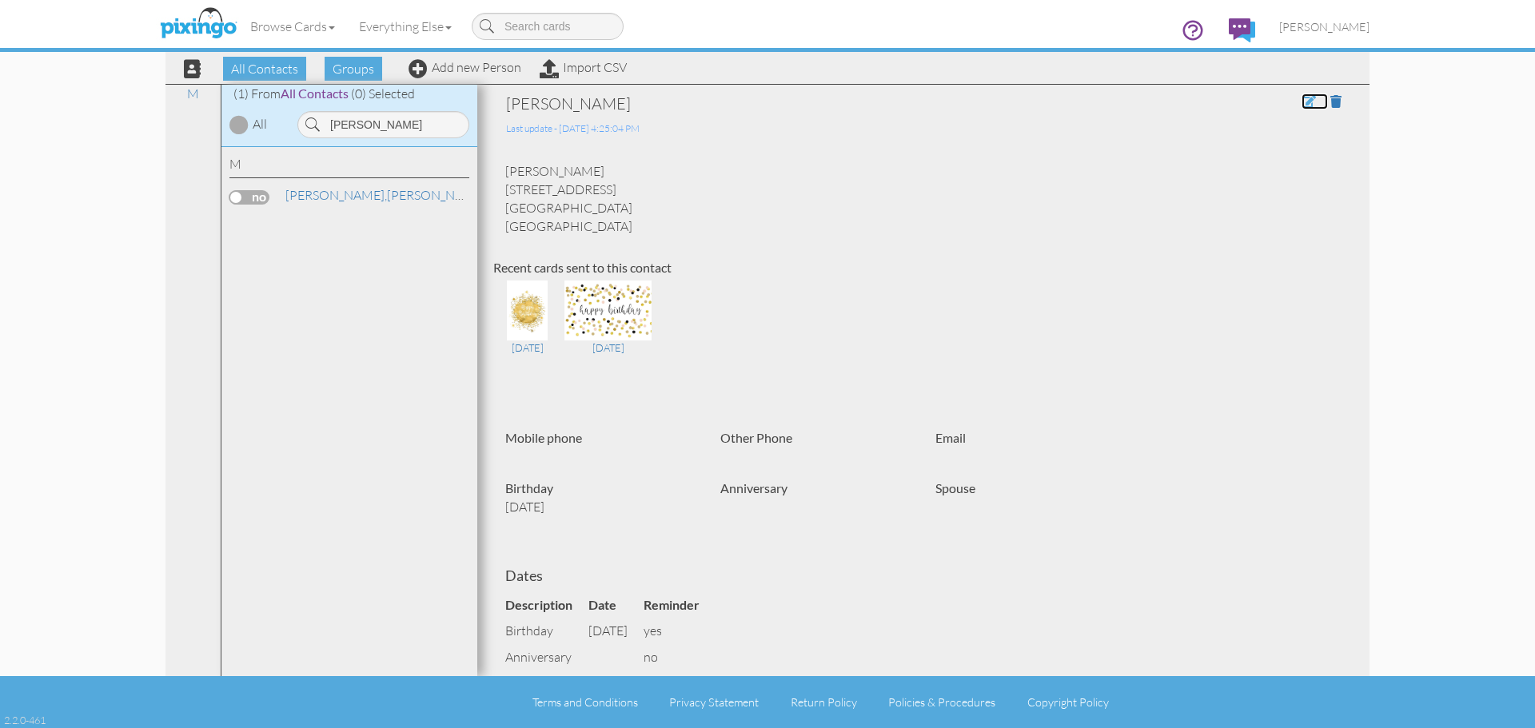
click at [1302, 102] on span at bounding box center [1309, 101] width 14 height 13
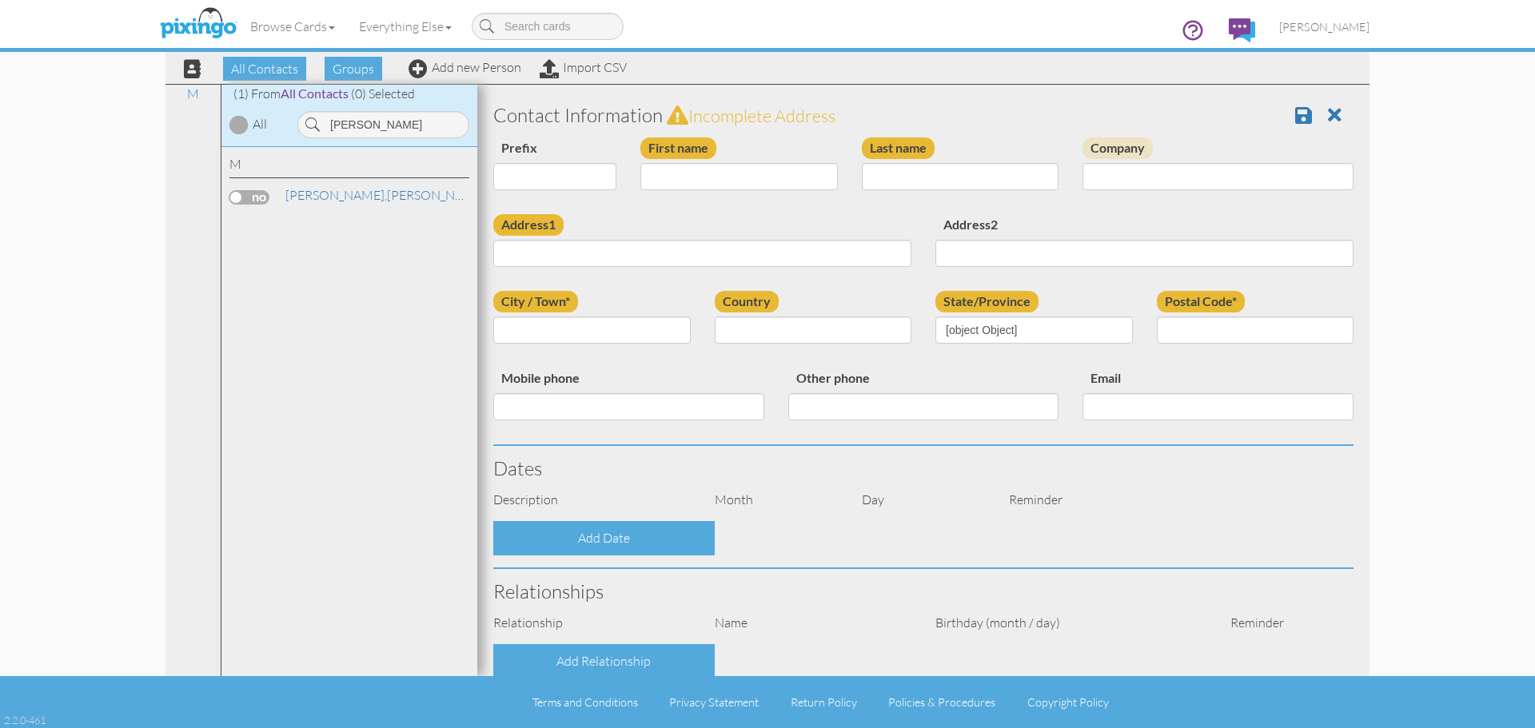
type input "[PERSON_NAME]"
type input "[STREET_ADDRESS]"
type input "[PERSON_NAME]"
type input "75062"
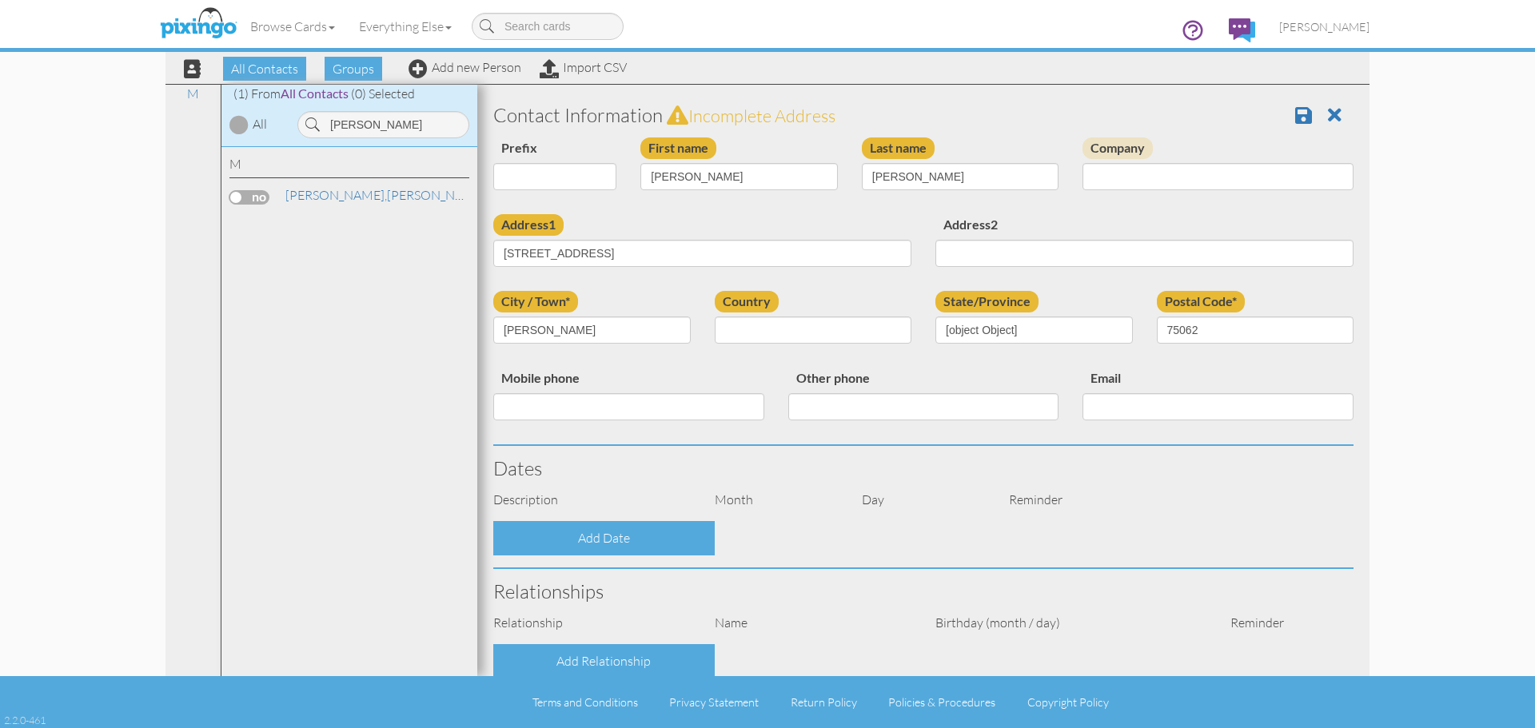
select select "object:8006"
select select "object:8251"
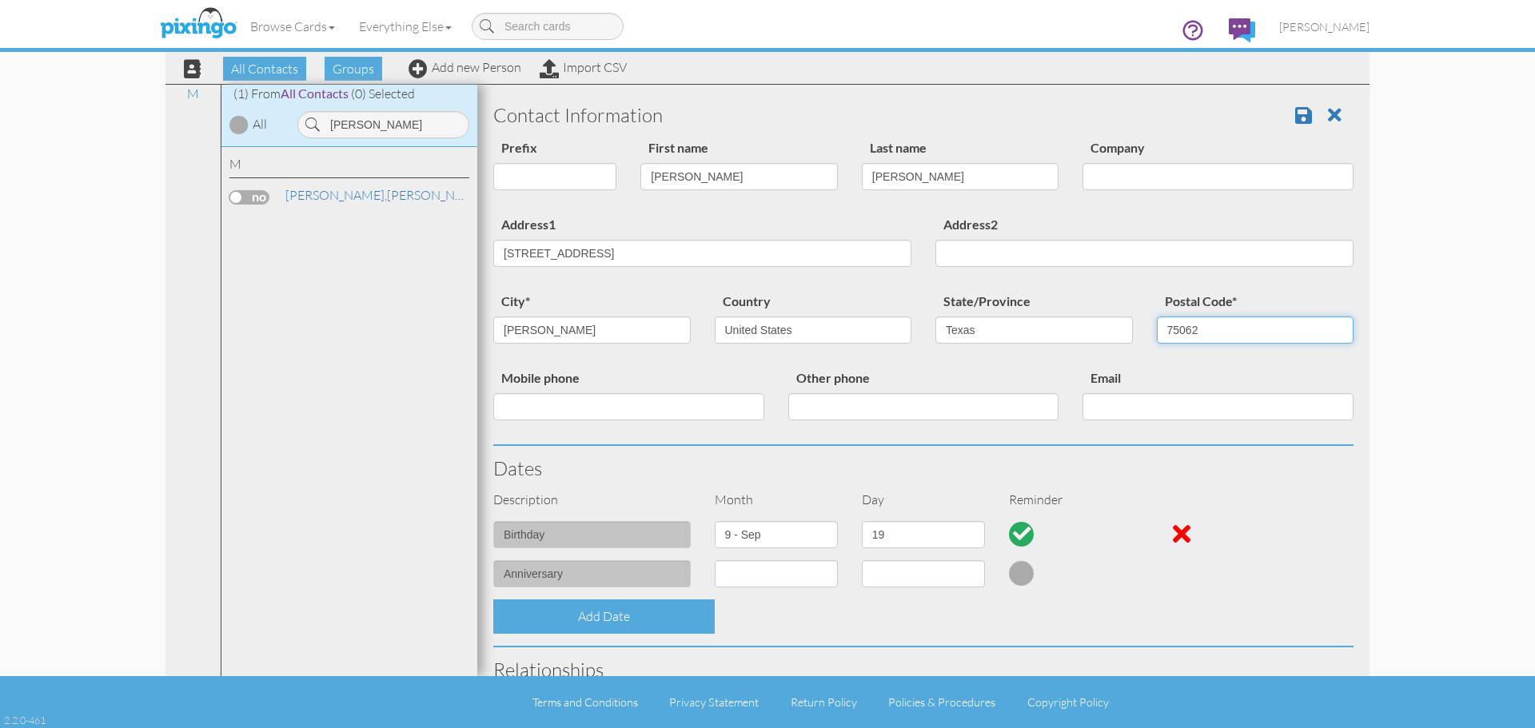
drag, startPoint x: 1204, startPoint y: 322, endPoint x: 1171, endPoint y: 327, distance: 33.1
click at [1171, 327] on input "75062" at bounding box center [1256, 330] width 198 height 27
type input "75202"
drag, startPoint x: 676, startPoint y: 246, endPoint x: 477, endPoint y: 242, distance: 199.9
click at [477, 242] on div "All Contacts (400) My Groups Birthday Campai ... (260) Create new group M (1) F…" at bounding box center [768, 380] width 1204 height 593
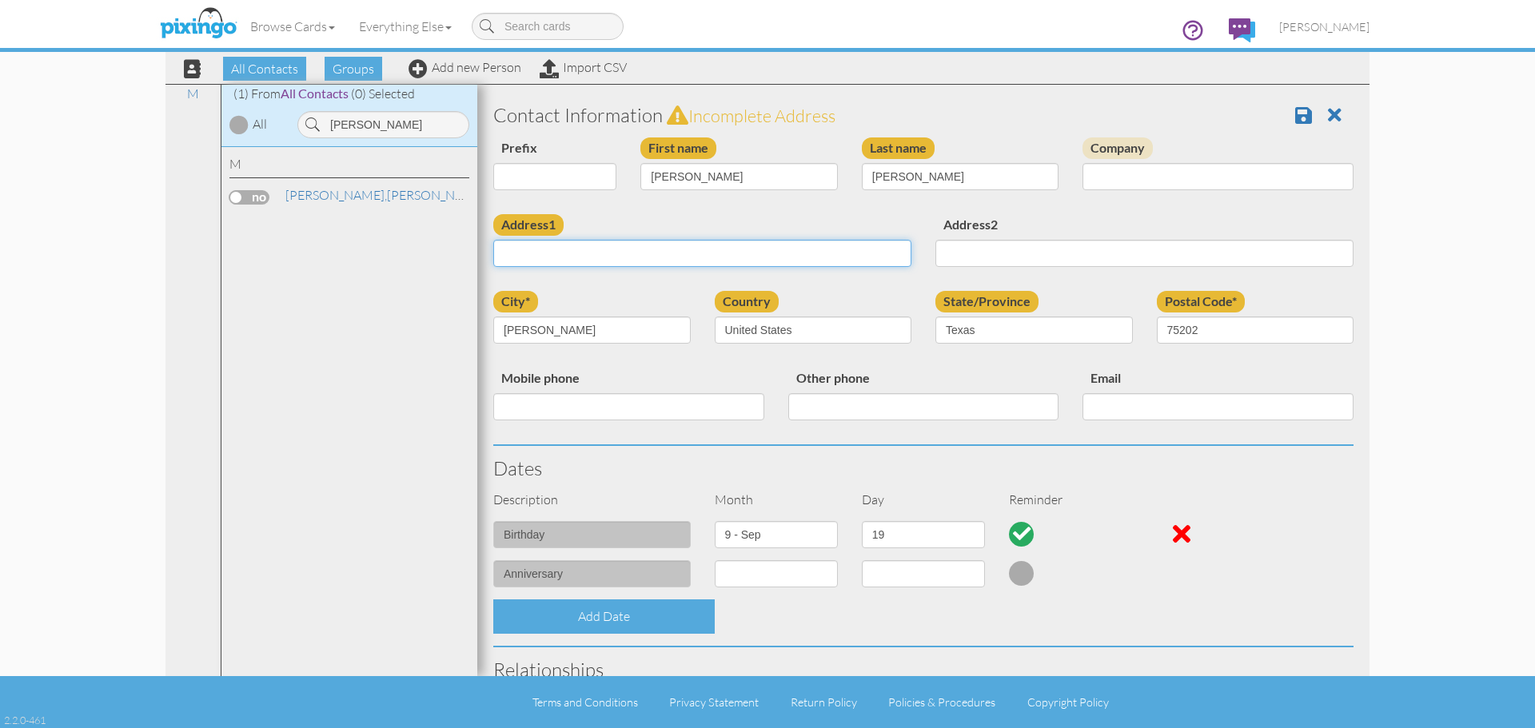
paste input "[STREET_ADDRESS]"
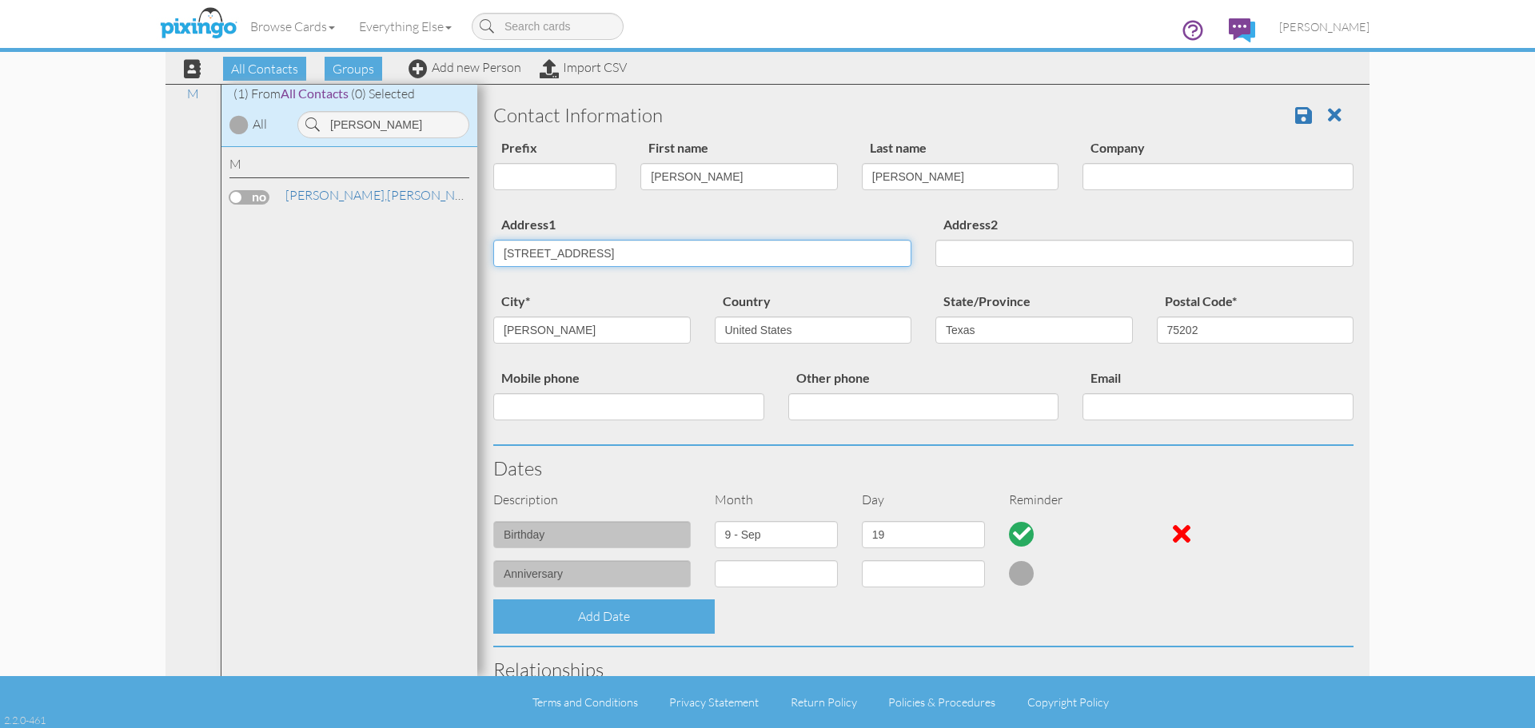
type input "[STREET_ADDRESS]"
drag, startPoint x: 558, startPoint y: 341, endPoint x: 476, endPoint y: 331, distance: 83.0
click at [476, 331] on div "All Contacts (400) My Groups Birthday Campai ... (260) Create new group M (1) F…" at bounding box center [768, 380] width 1204 height 593
type input "[GEOGRAPHIC_DATA]"
drag, startPoint x: 685, startPoint y: 249, endPoint x: 614, endPoint y: 258, distance: 71.8
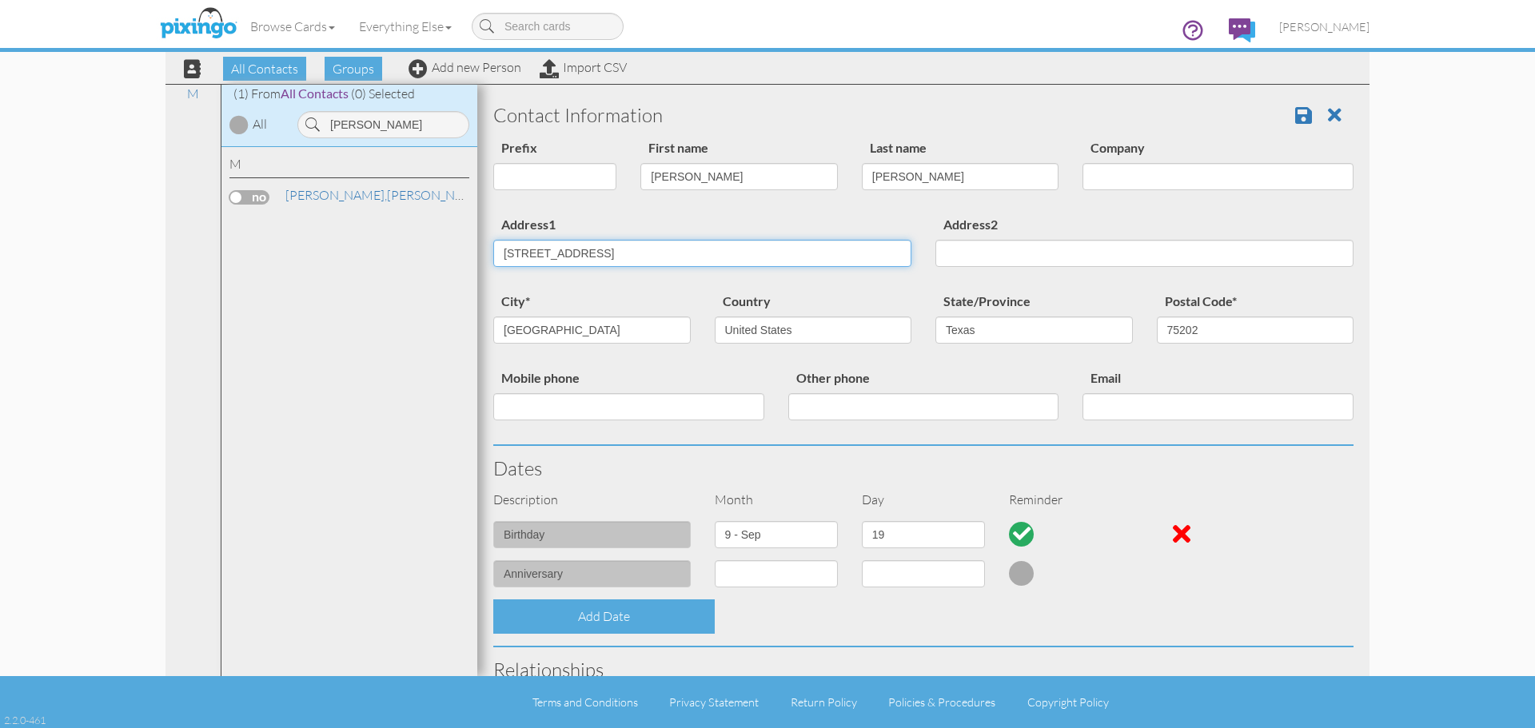
click at [614, 258] on input "[STREET_ADDRESS]" at bounding box center [702, 253] width 418 height 27
type input "[STREET_ADDRESS]"
click at [960, 249] on input "Address2" at bounding box center [1145, 253] width 418 height 27
paste input "APT 4103"
type input "APT 4103"
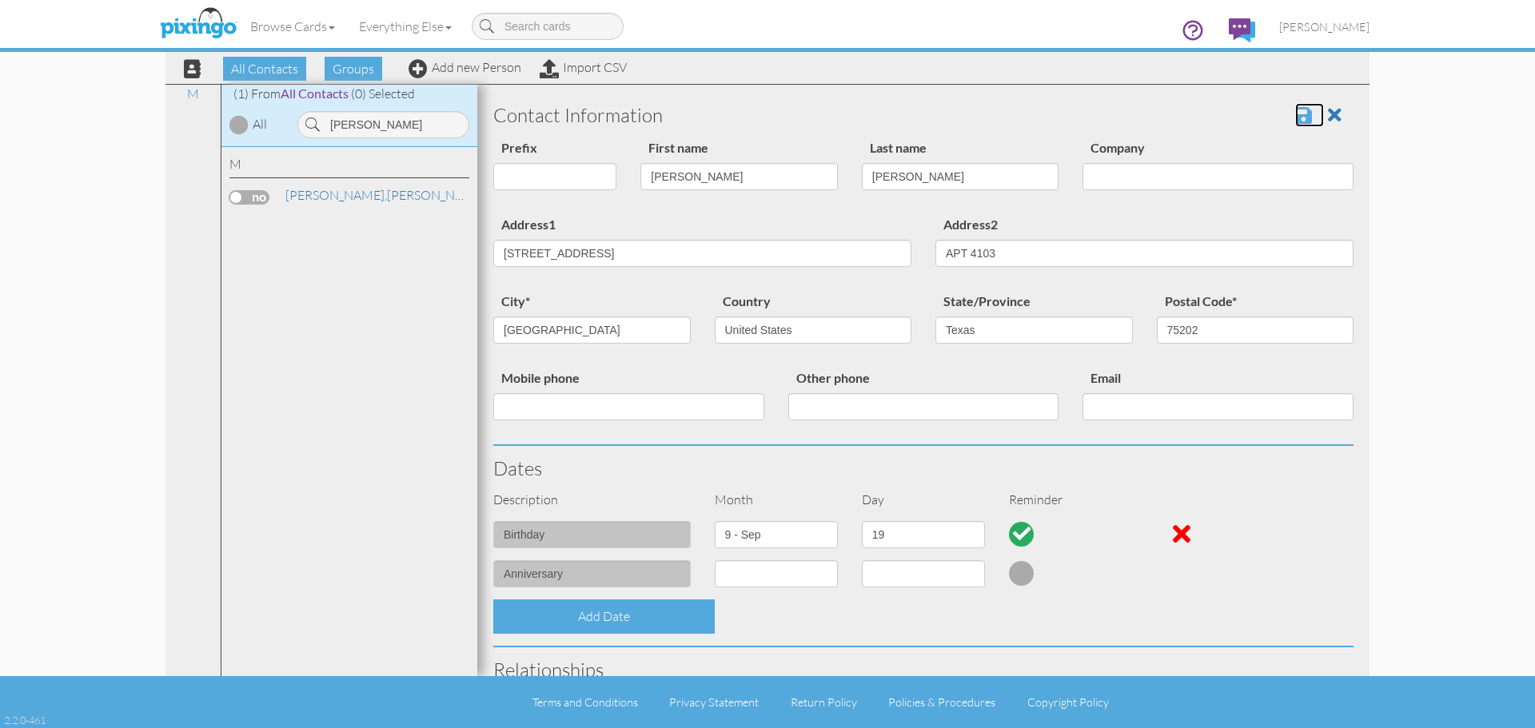
click at [1295, 117] on span at bounding box center [1303, 115] width 17 height 19
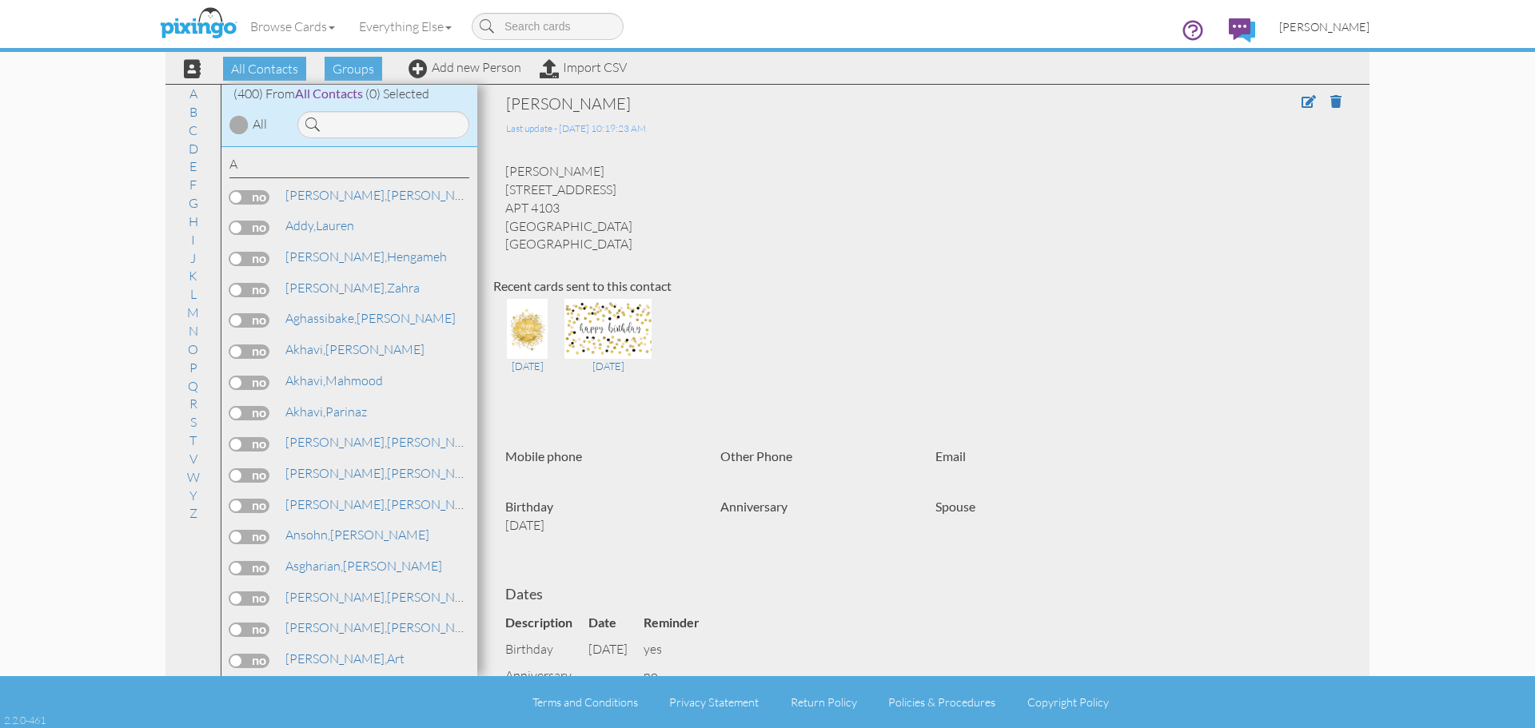
click at [1347, 29] on span "[PERSON_NAME]" at bounding box center [1324, 27] width 90 height 14
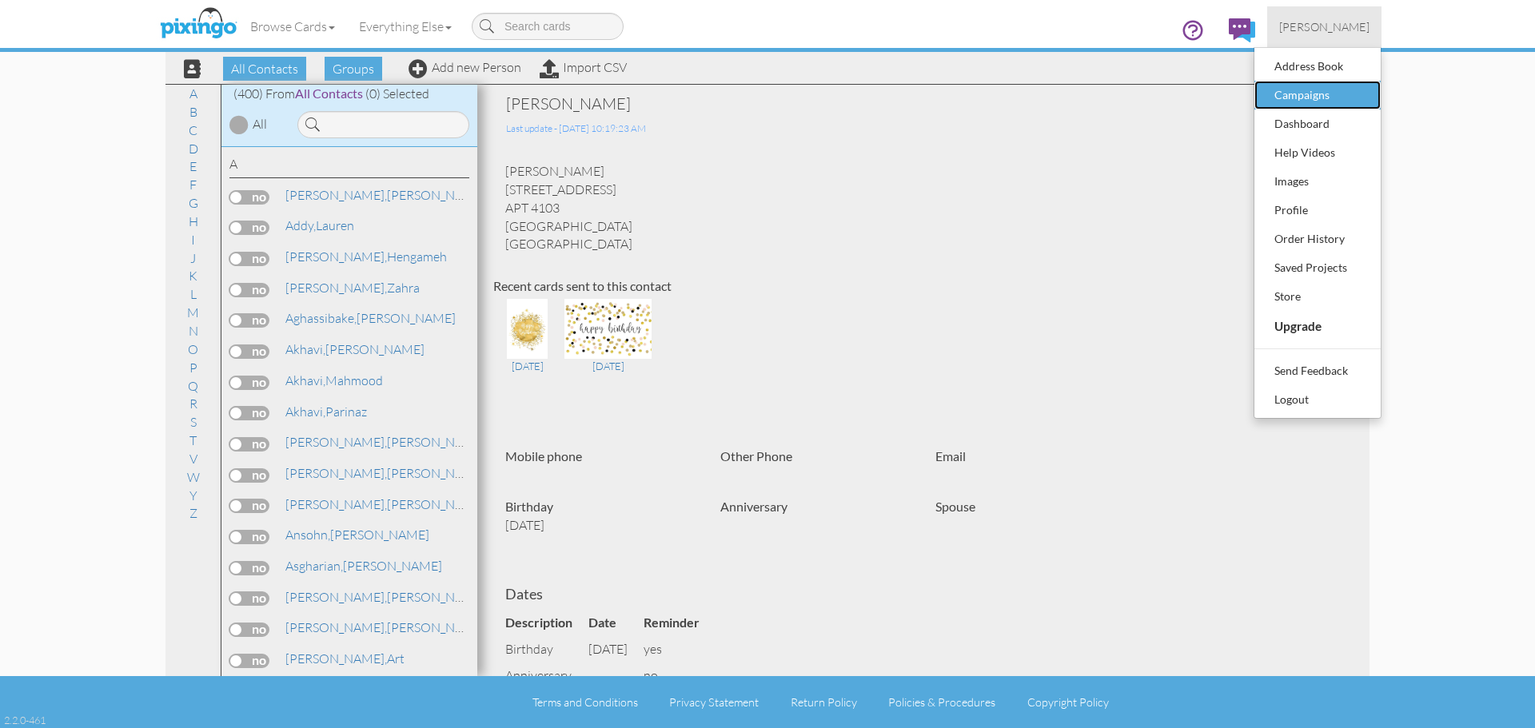
click at [1305, 89] on div "Campaigns" at bounding box center [1318, 95] width 94 height 24
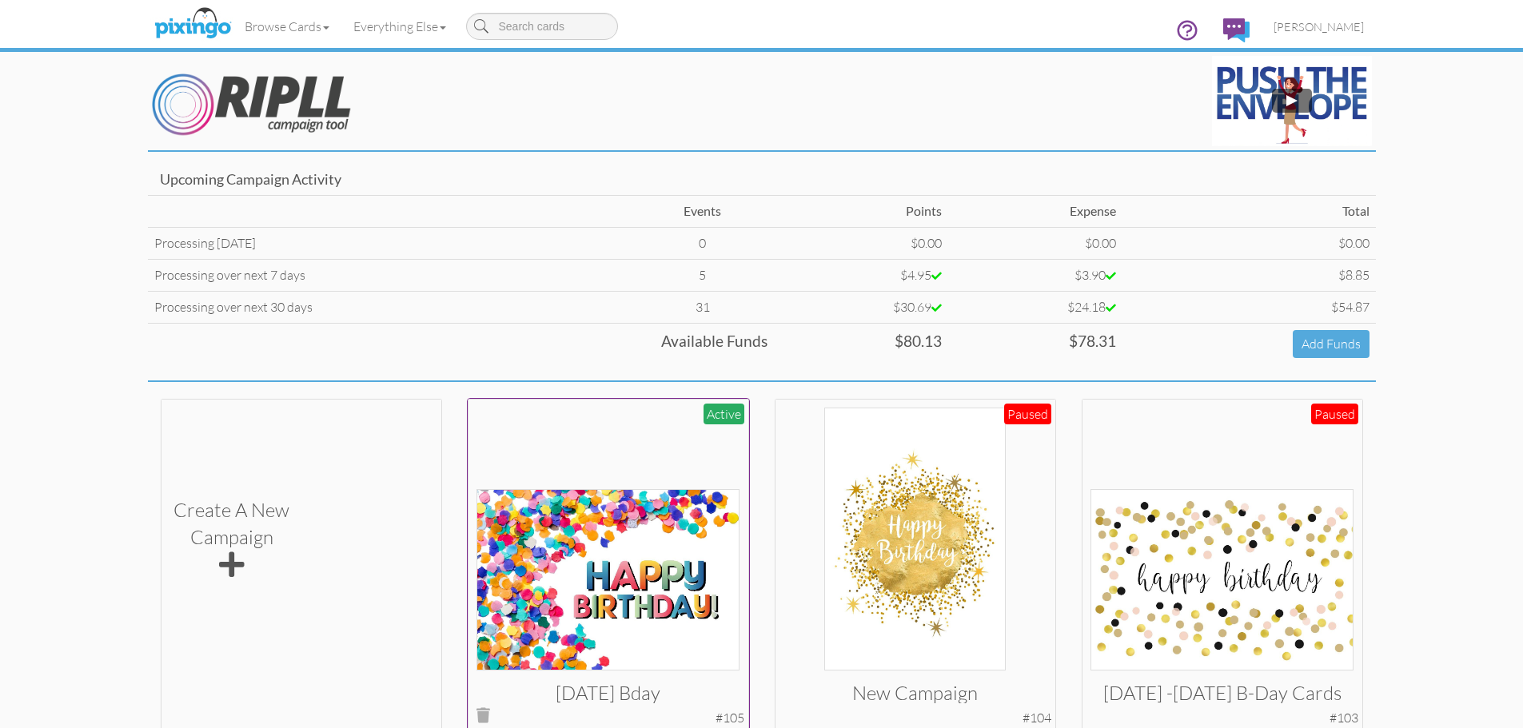
click at [589, 541] on img at bounding box center [608, 580] width 263 height 182
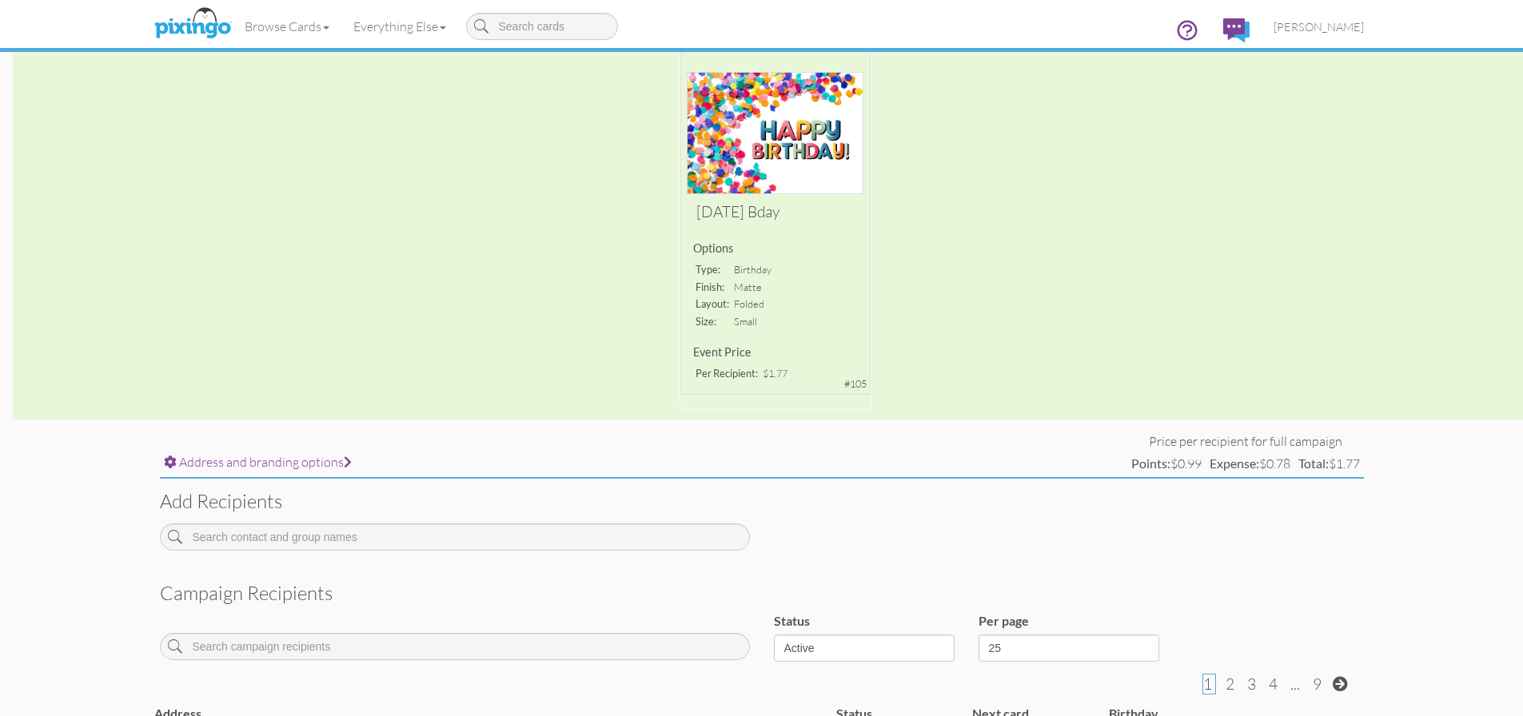
scroll to position [400, 0]
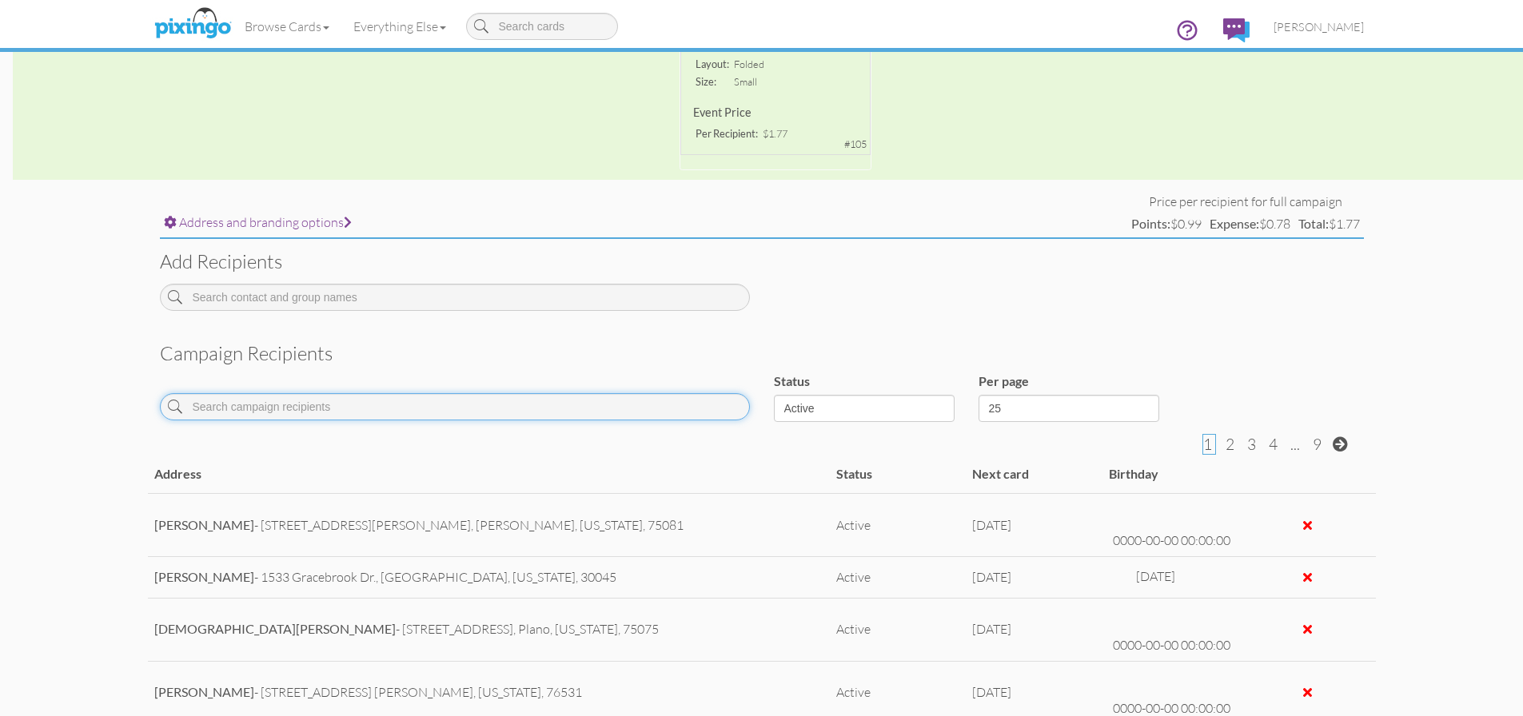
click at [325, 412] on input at bounding box center [455, 406] width 590 height 27
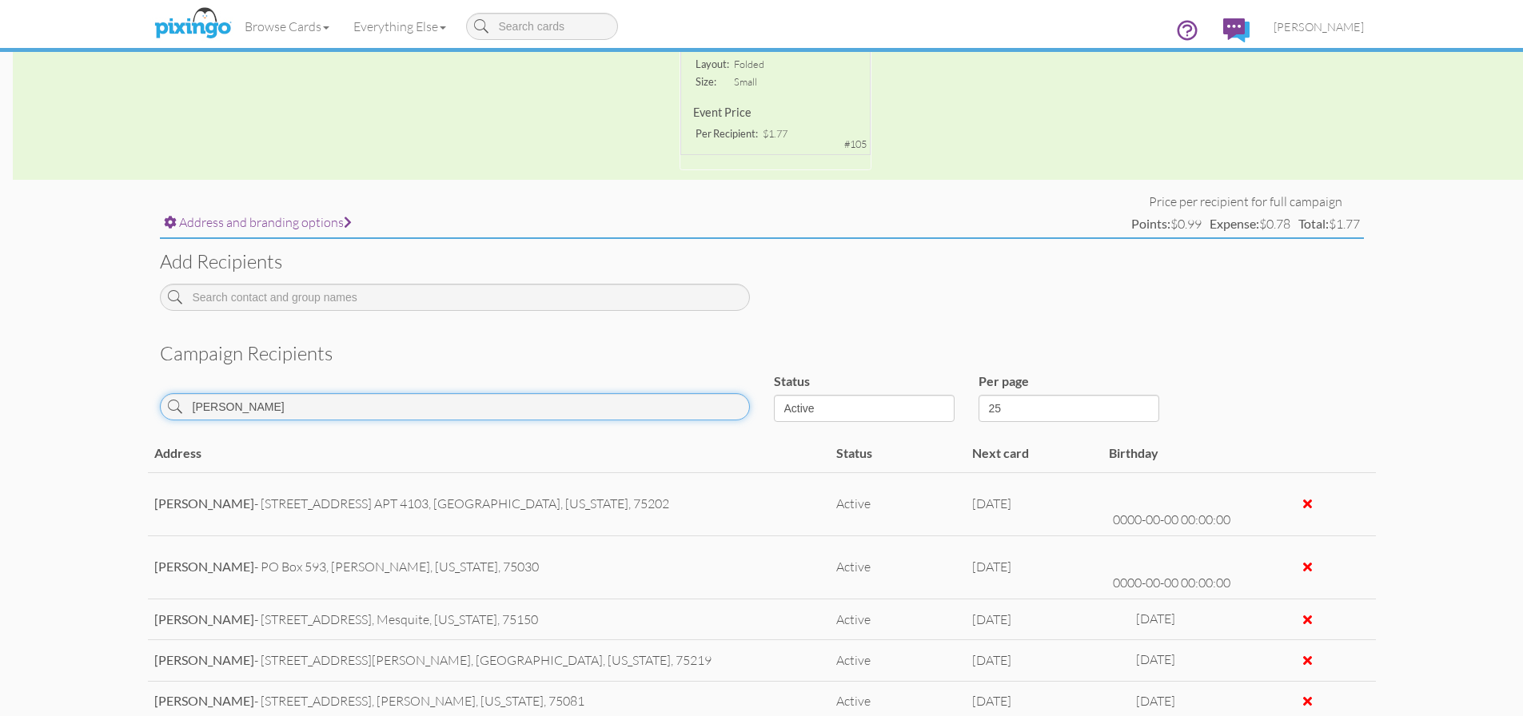
scroll to position [385, 0]
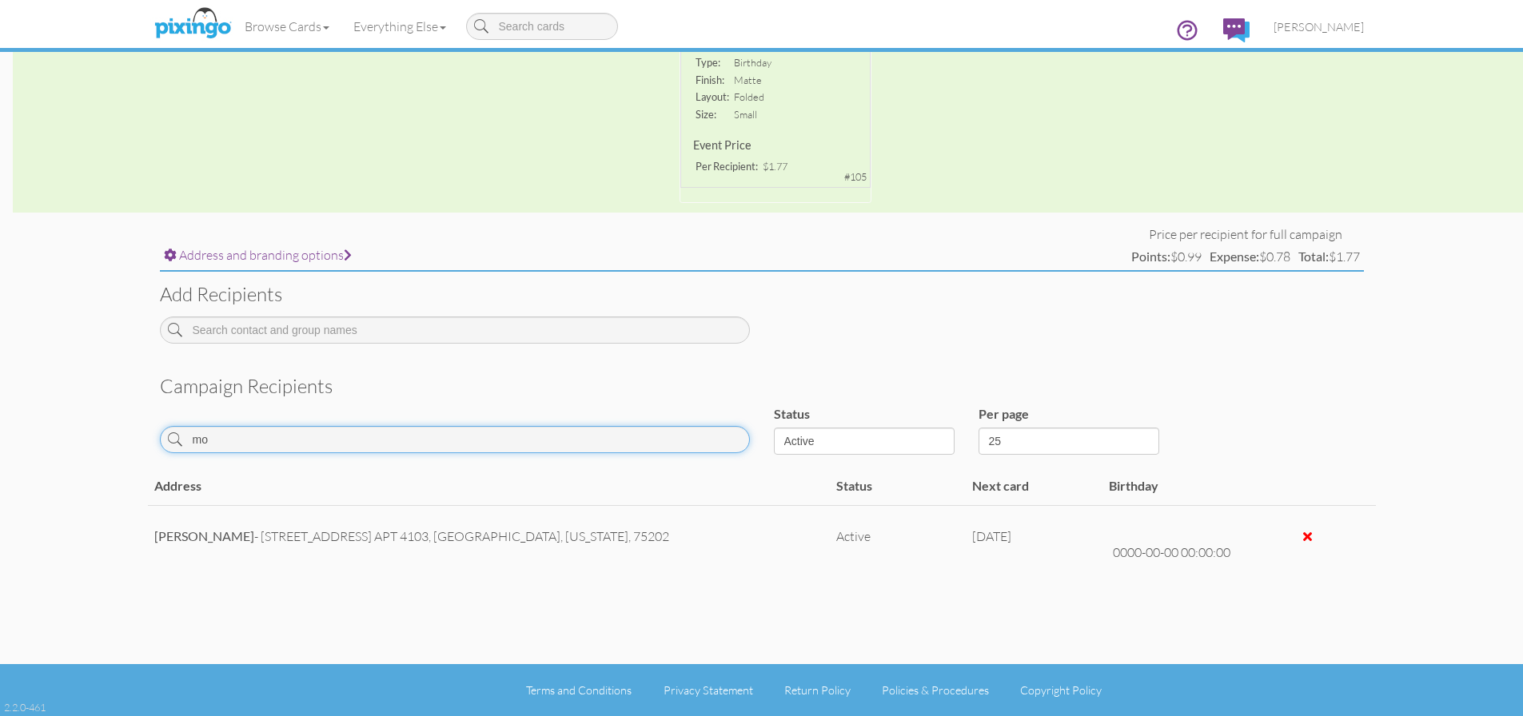
type input "m"
